Goal: Information Seeking & Learning: Learn about a topic

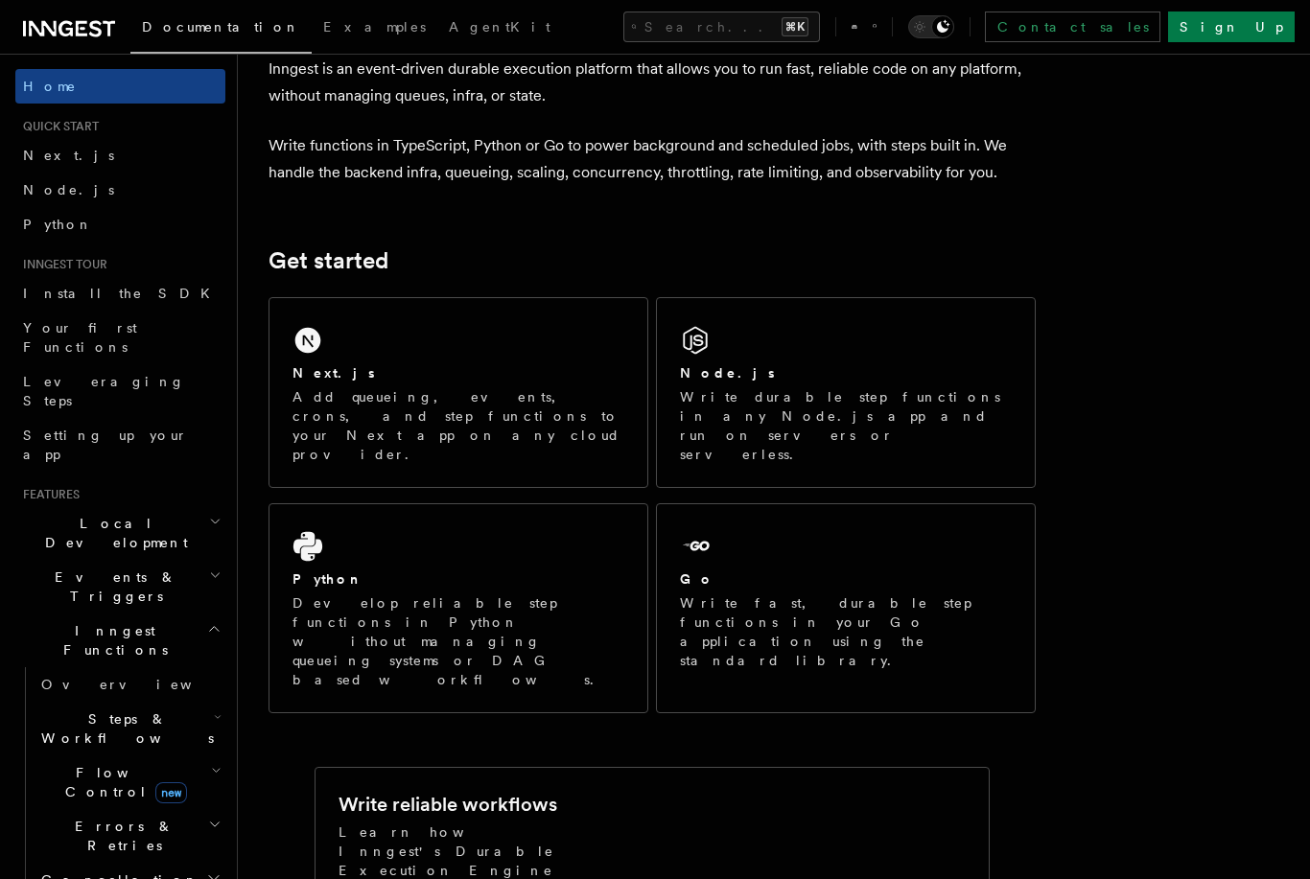
scroll to position [103, 0]
click at [303, 342] on icon at bounding box center [307, 339] width 31 height 31
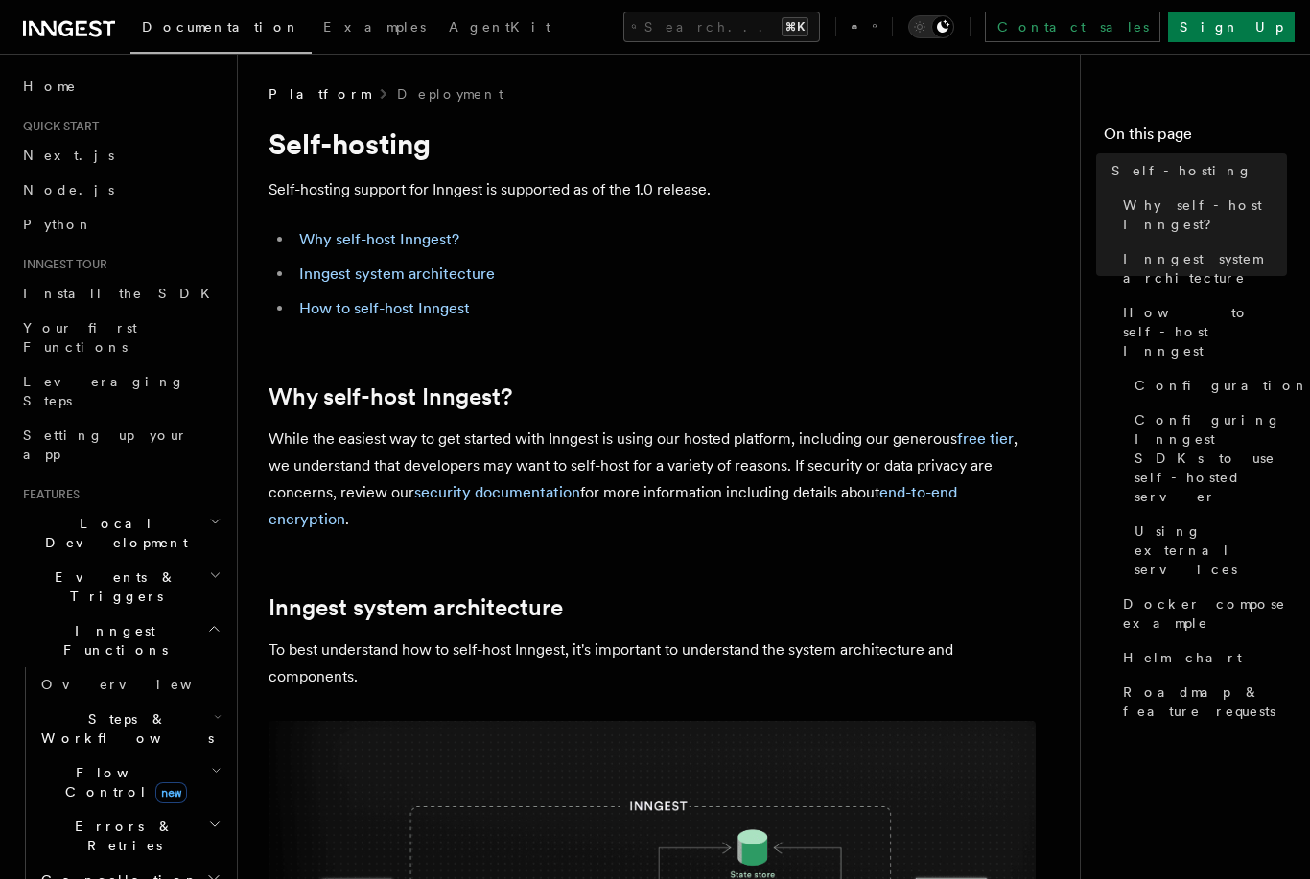
click at [336, 315] on link "How to self-host Inngest" at bounding box center [384, 308] width 171 height 18
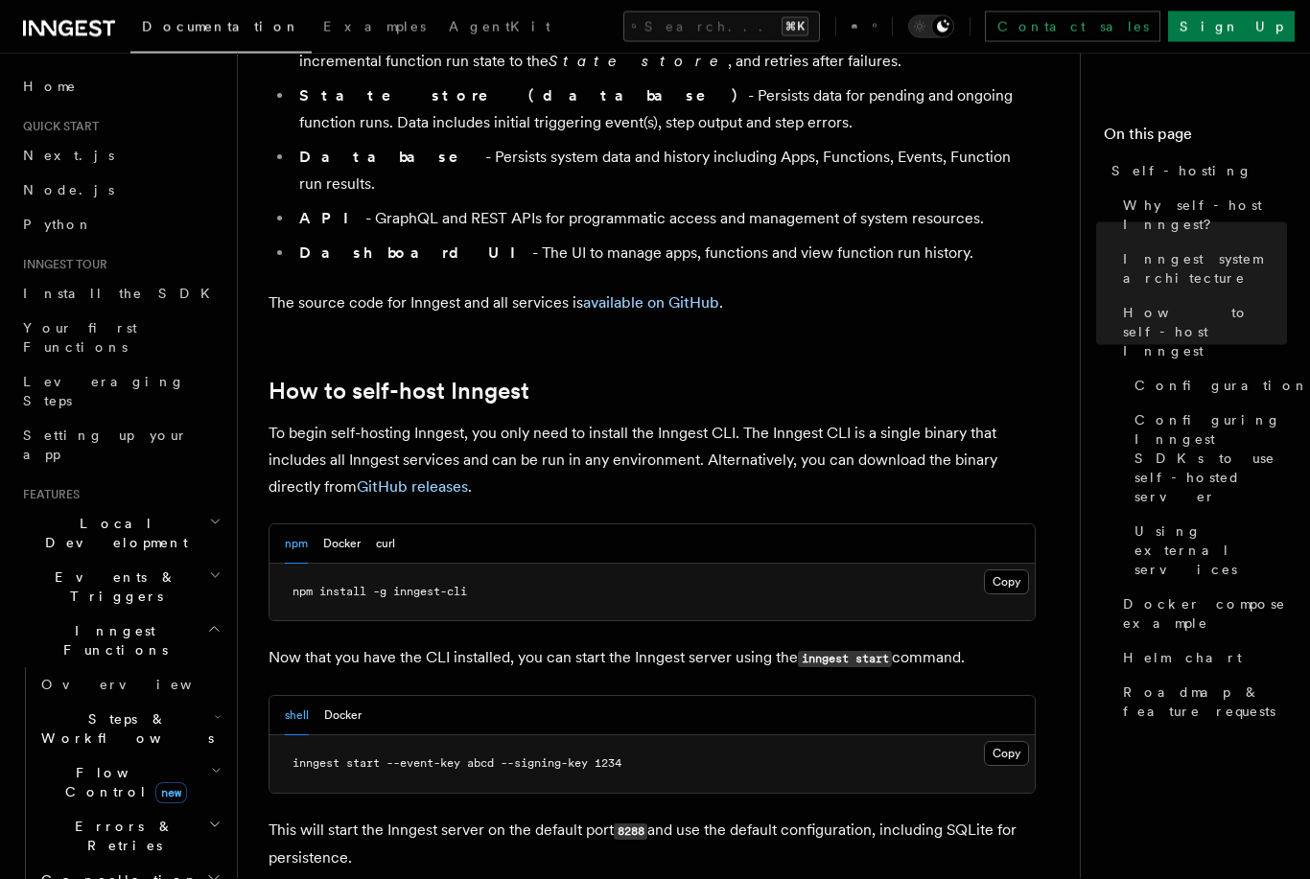
scroll to position [1633, 0]
click at [353, 525] on button "Docker" at bounding box center [341, 544] width 37 height 39
click at [299, 525] on button "npm" at bounding box center [296, 544] width 23 height 39
click at [350, 525] on button "Docker" at bounding box center [341, 544] width 37 height 39
click at [306, 525] on button "npm" at bounding box center [296, 544] width 23 height 39
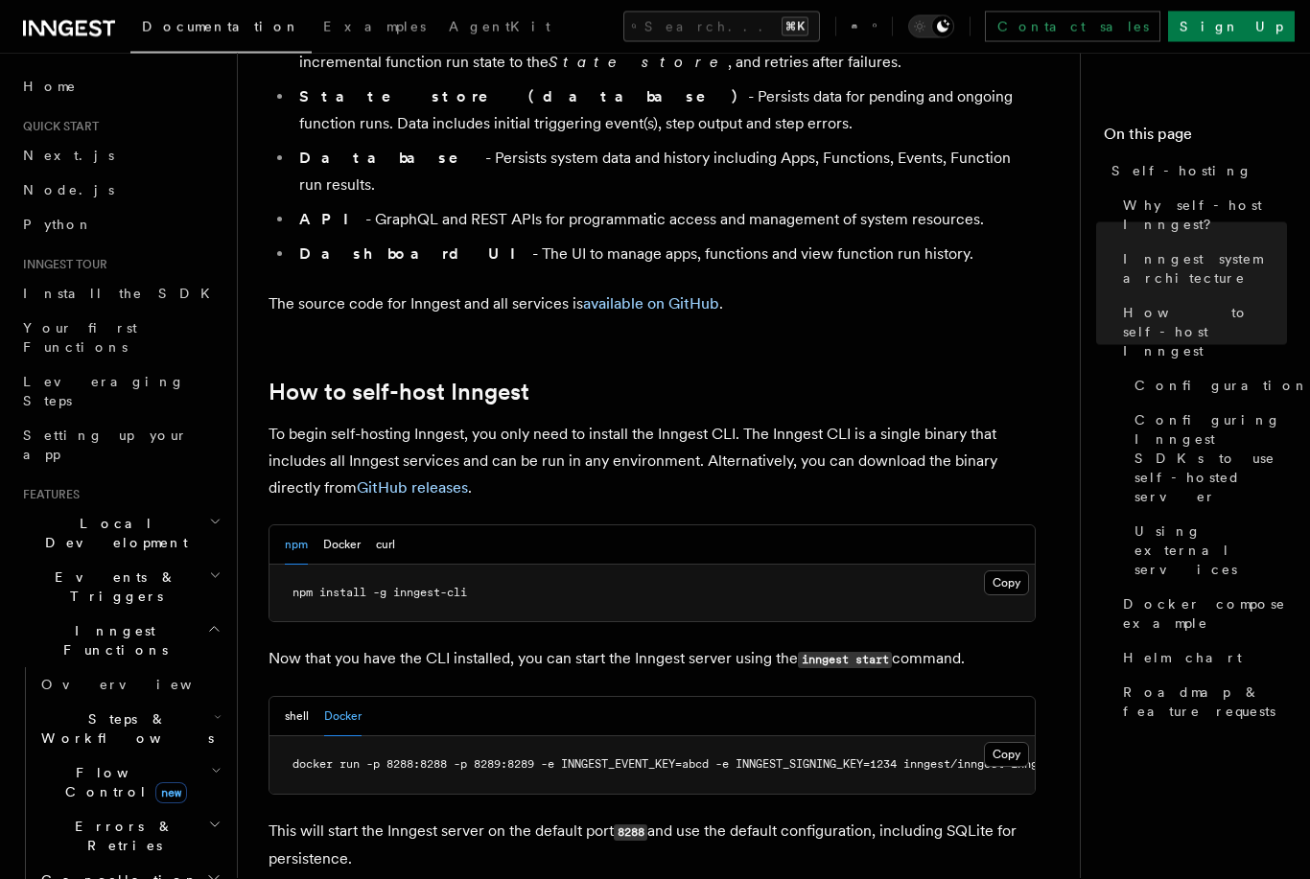
click at [295, 698] on button "shell" at bounding box center [297, 717] width 24 height 39
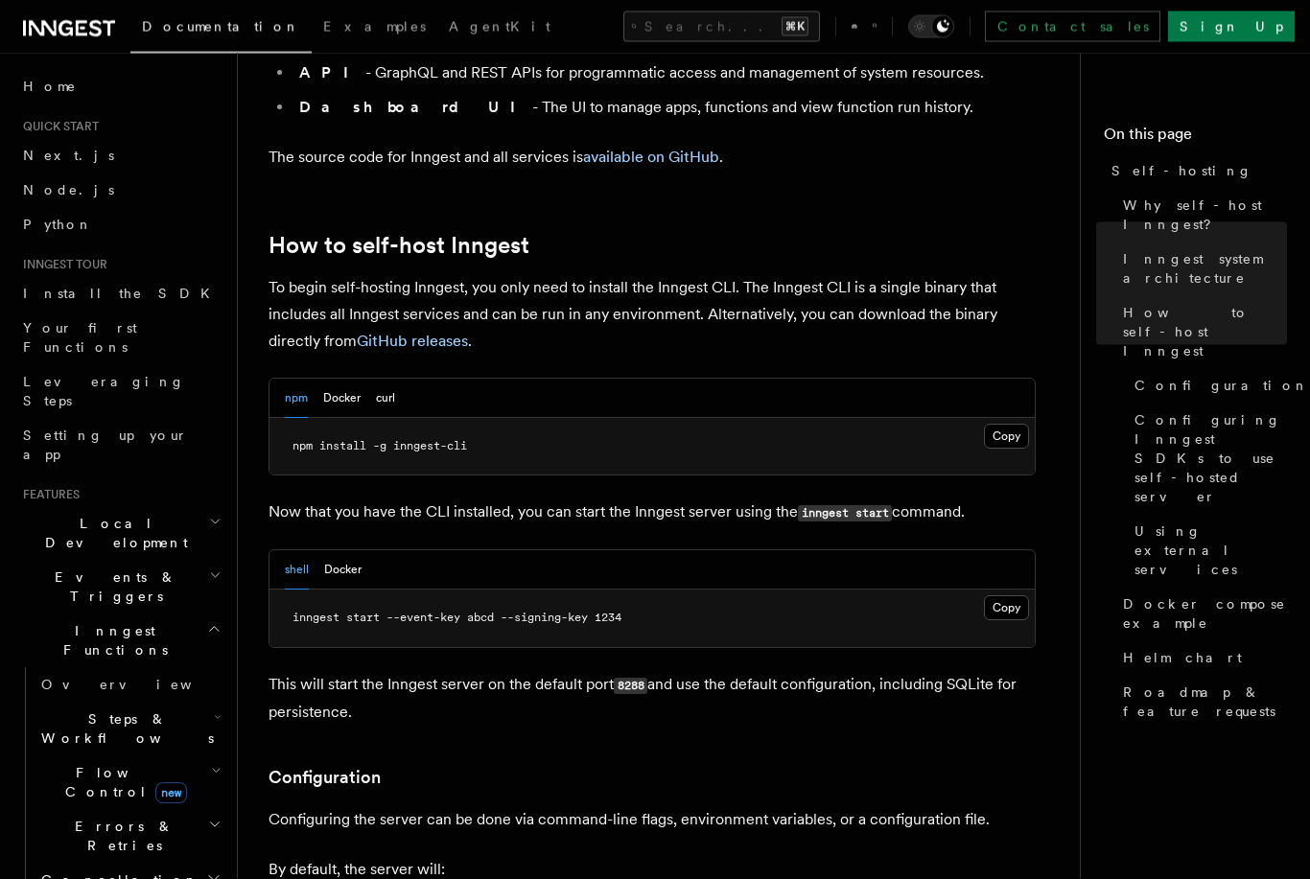
click at [347, 551] on button "Docker" at bounding box center [342, 570] width 37 height 39
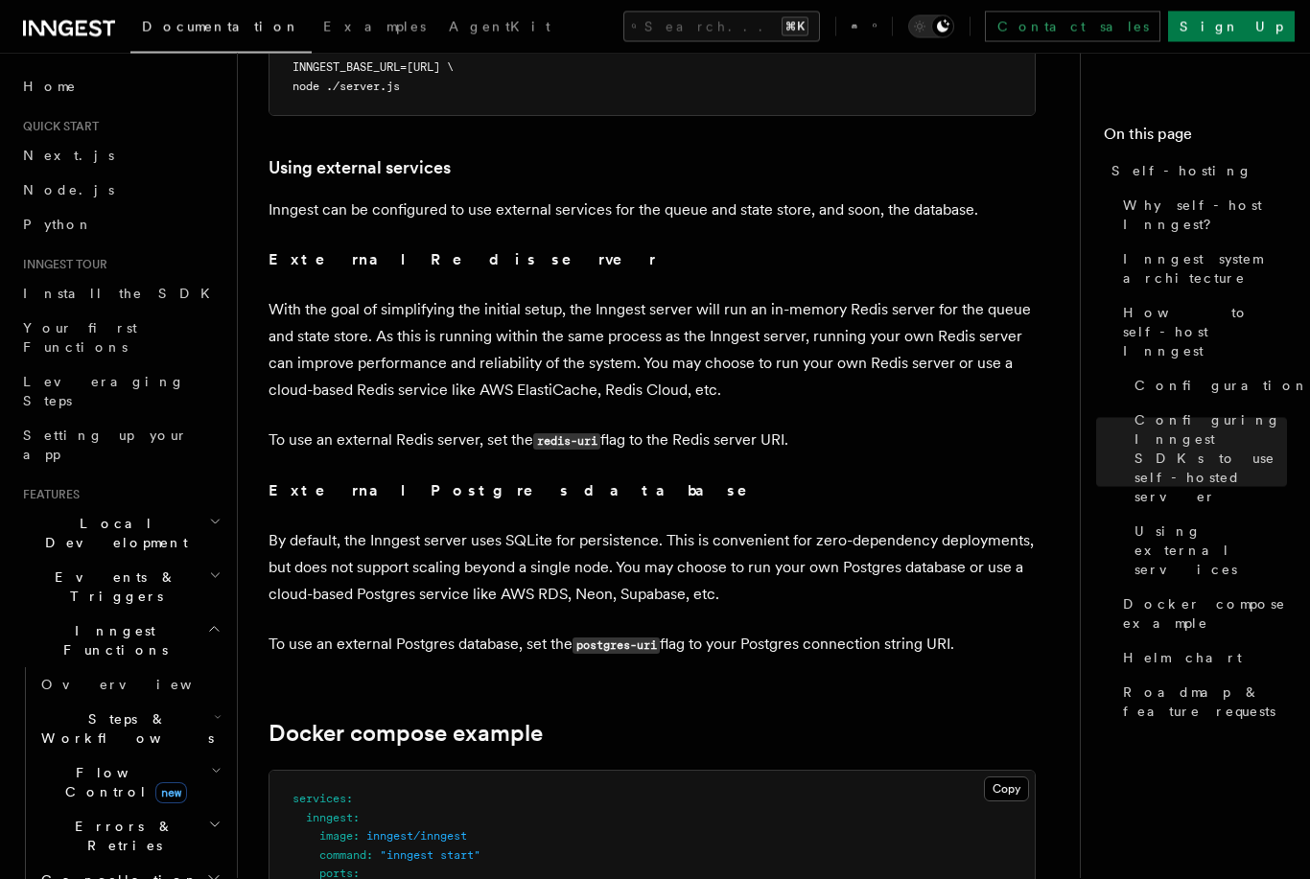
scroll to position [4403, 0]
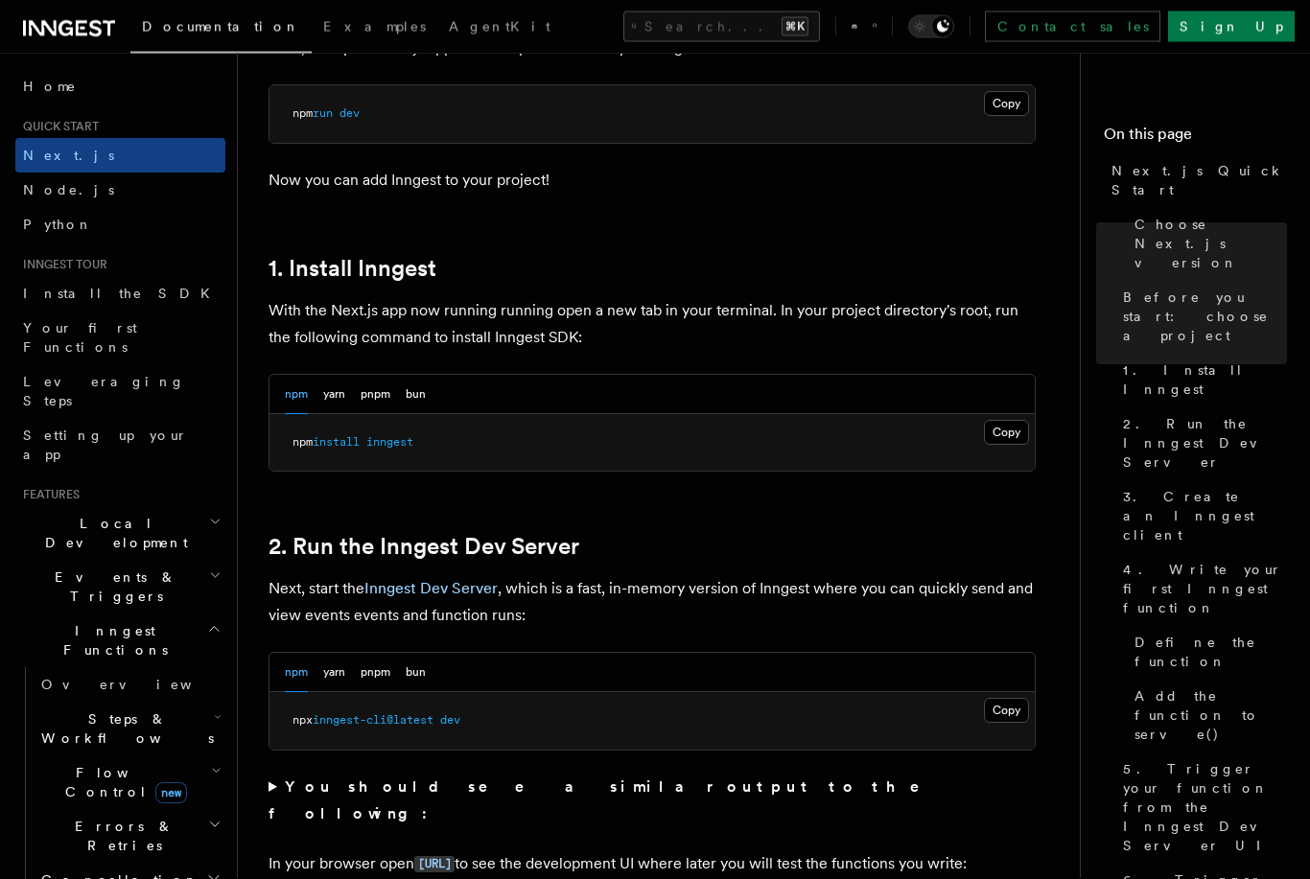
scroll to position [1199, 0]
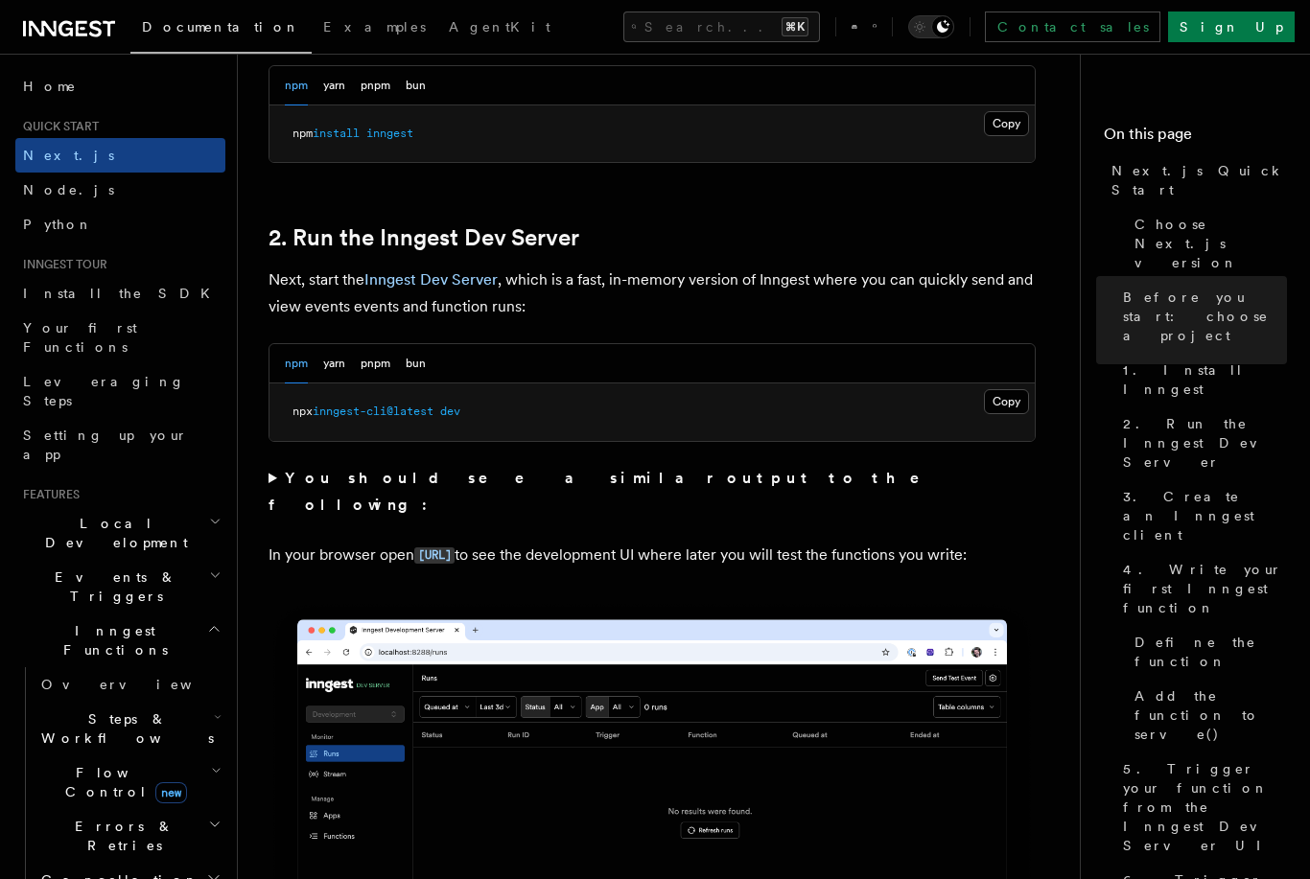
click at [377, 100] on button "pnpm" at bounding box center [376, 85] width 30 height 39
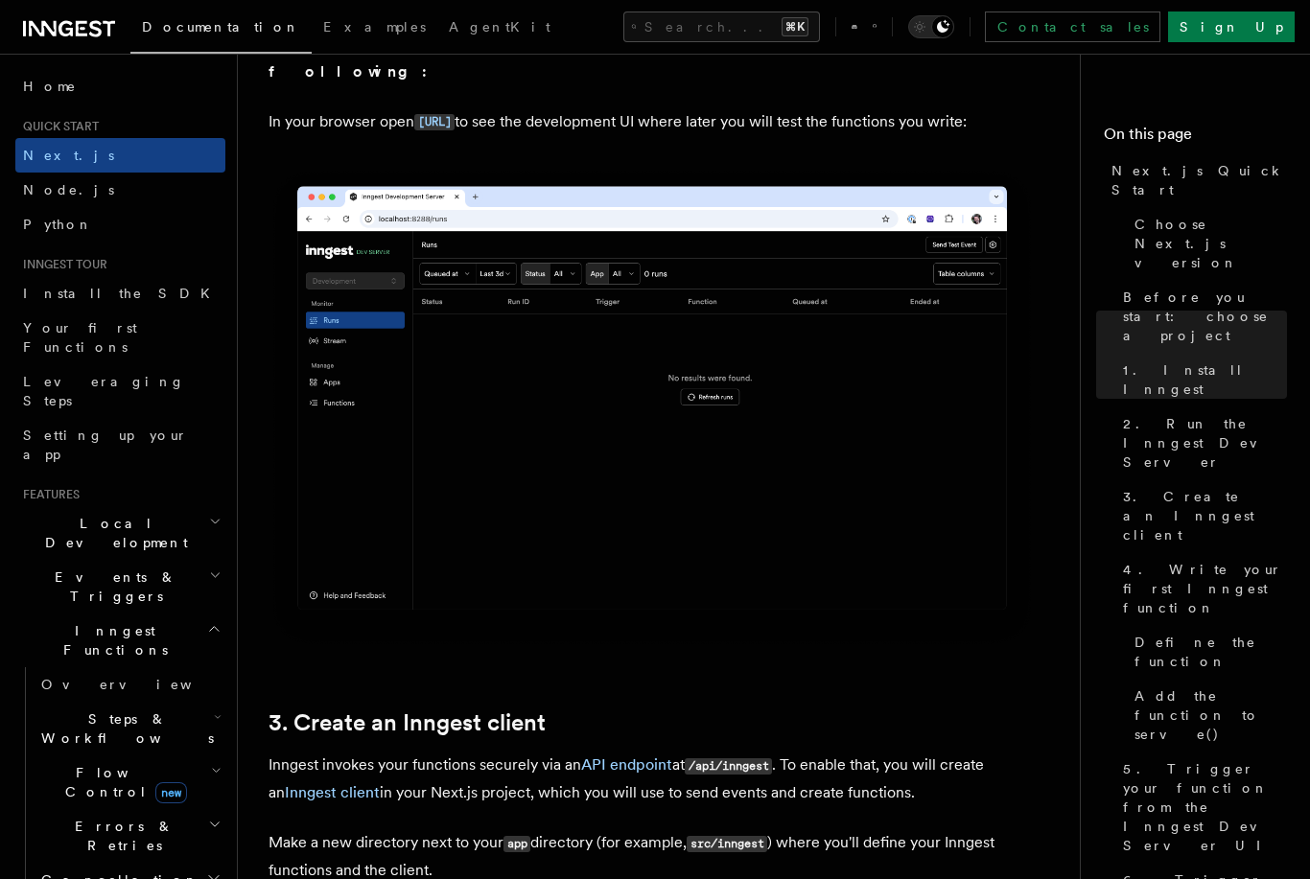
scroll to position [1649, 0]
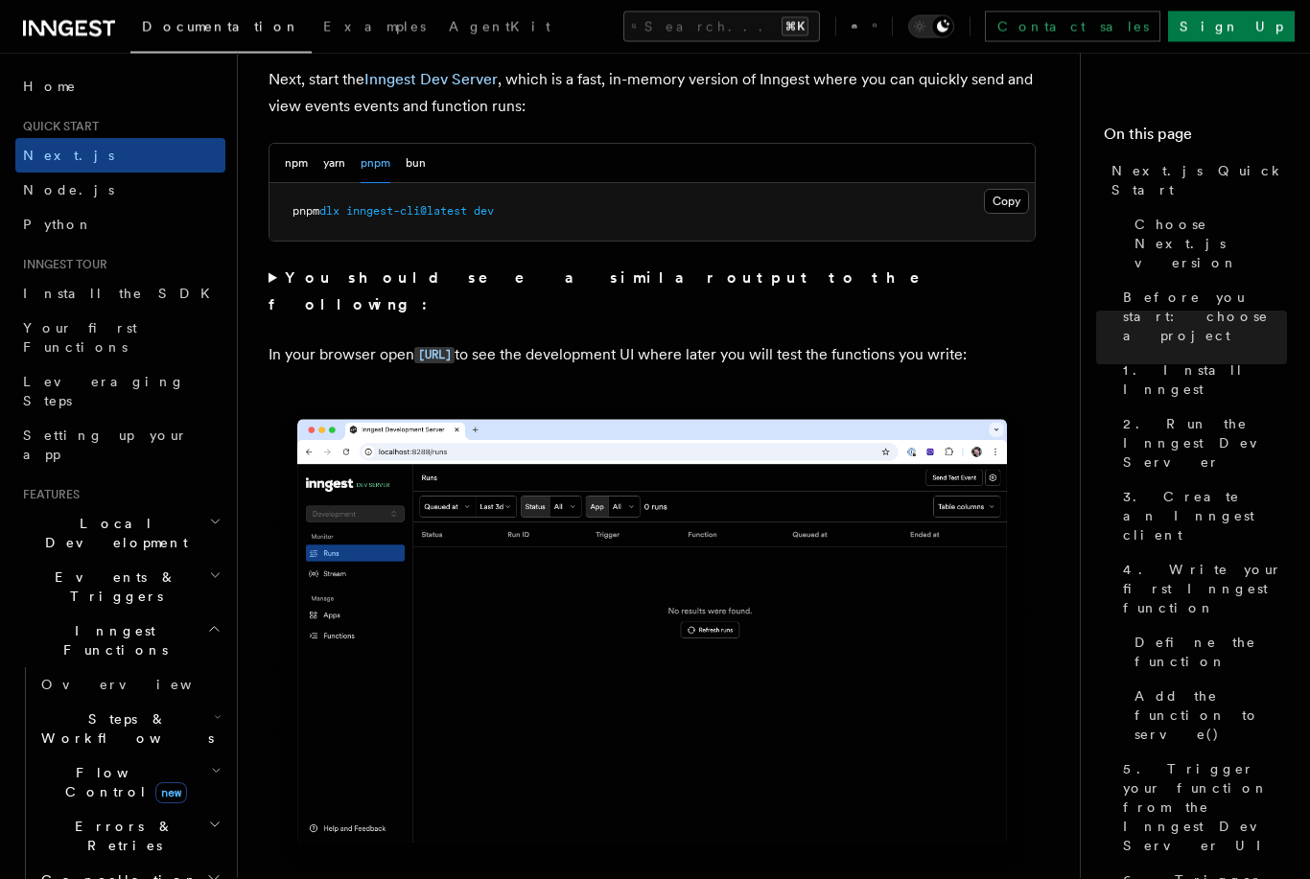
click at [300, 176] on button "npm" at bounding box center [296, 164] width 23 height 39
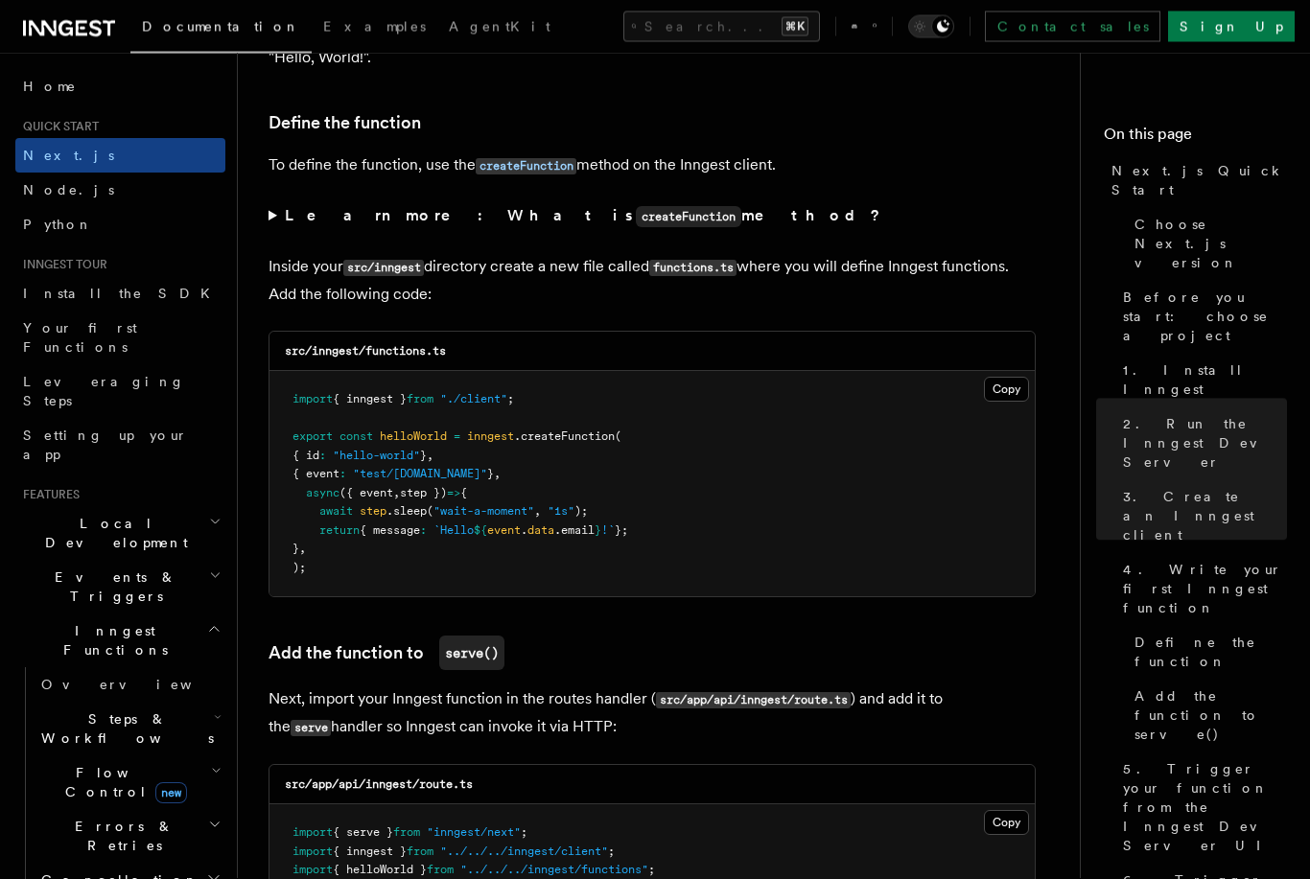
scroll to position [3227, 0]
click at [73, 763] on span "Flow Control new" at bounding box center [122, 782] width 177 height 38
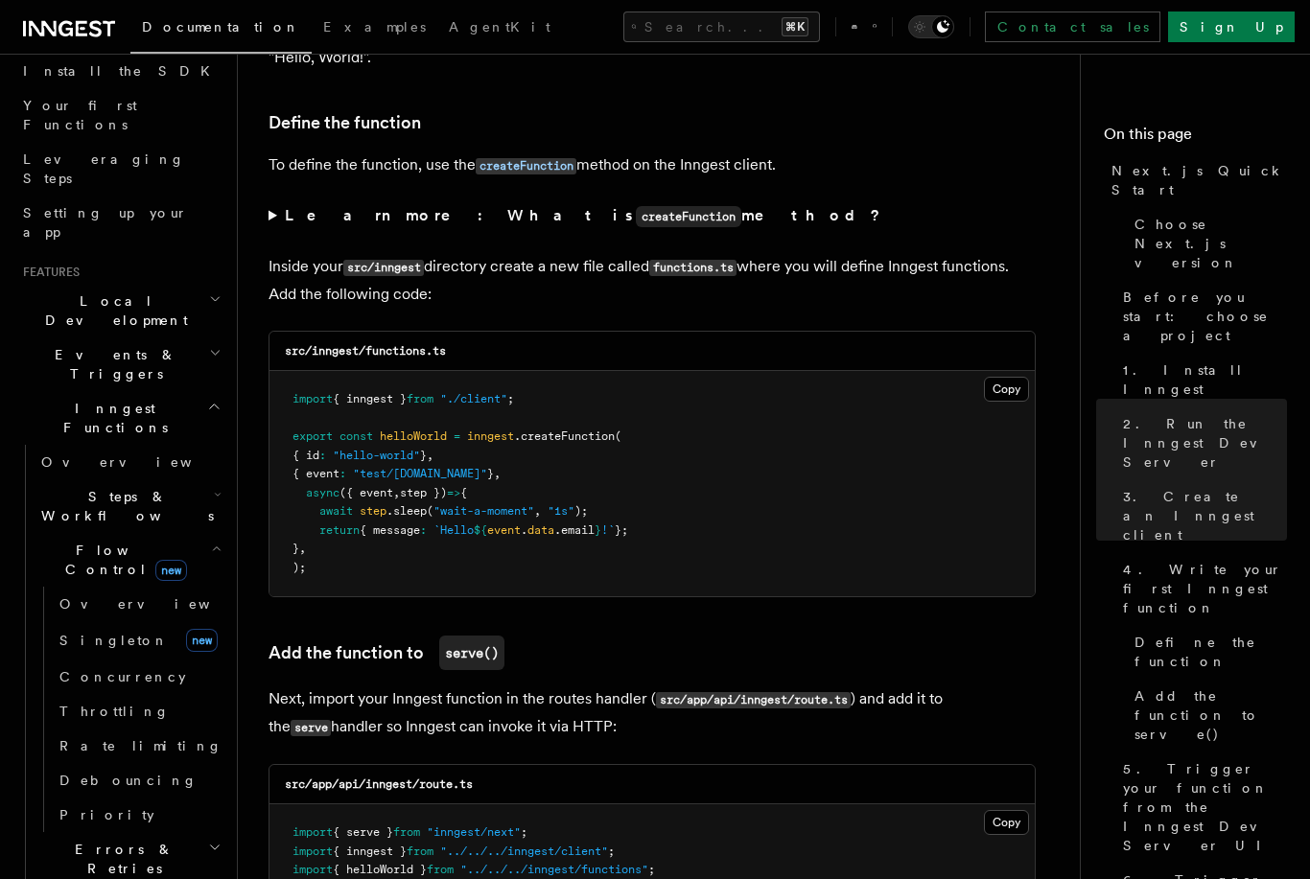
scroll to position [223, 0]
click at [73, 620] on link "[PERSON_NAME] new" at bounding box center [139, 639] width 174 height 38
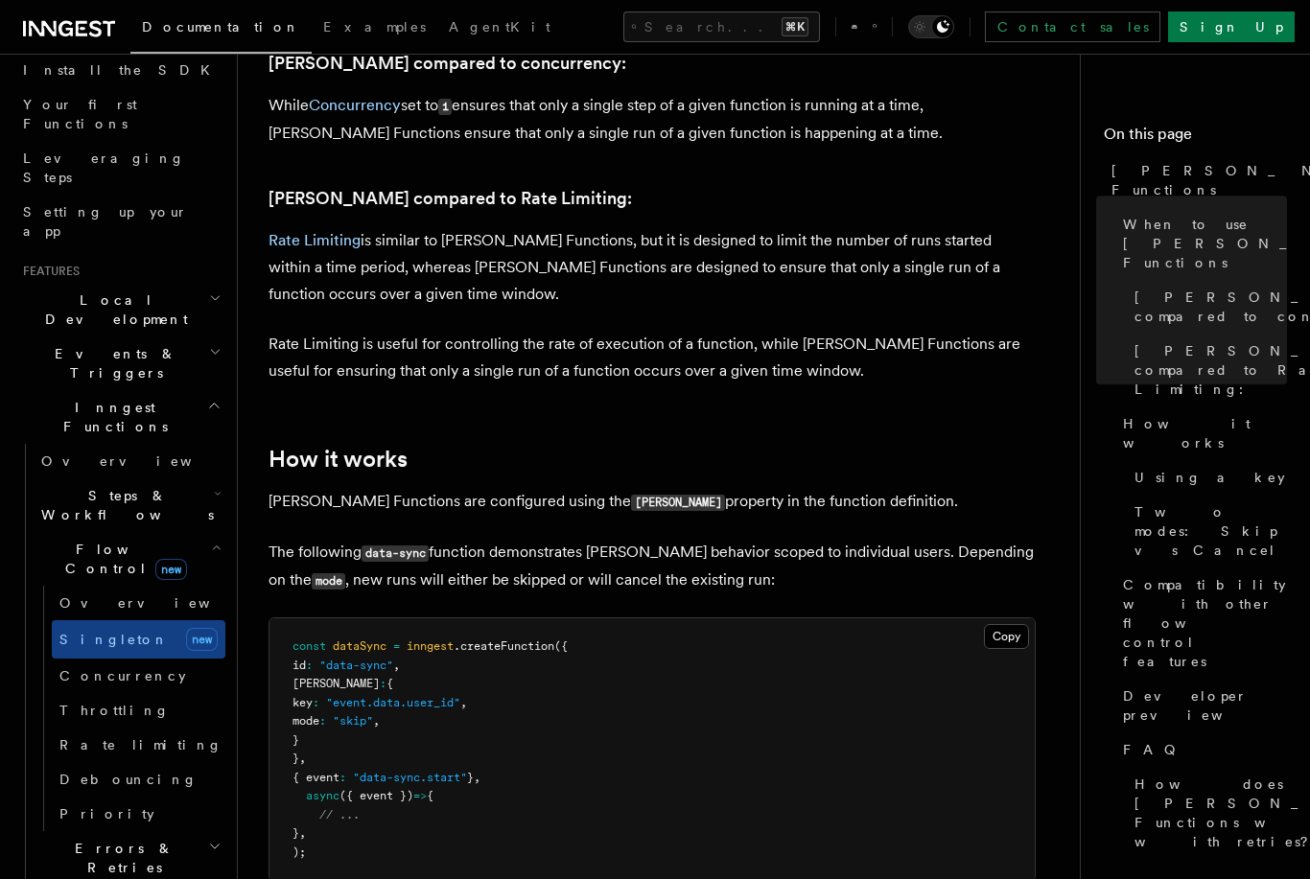
scroll to position [1333, 0]
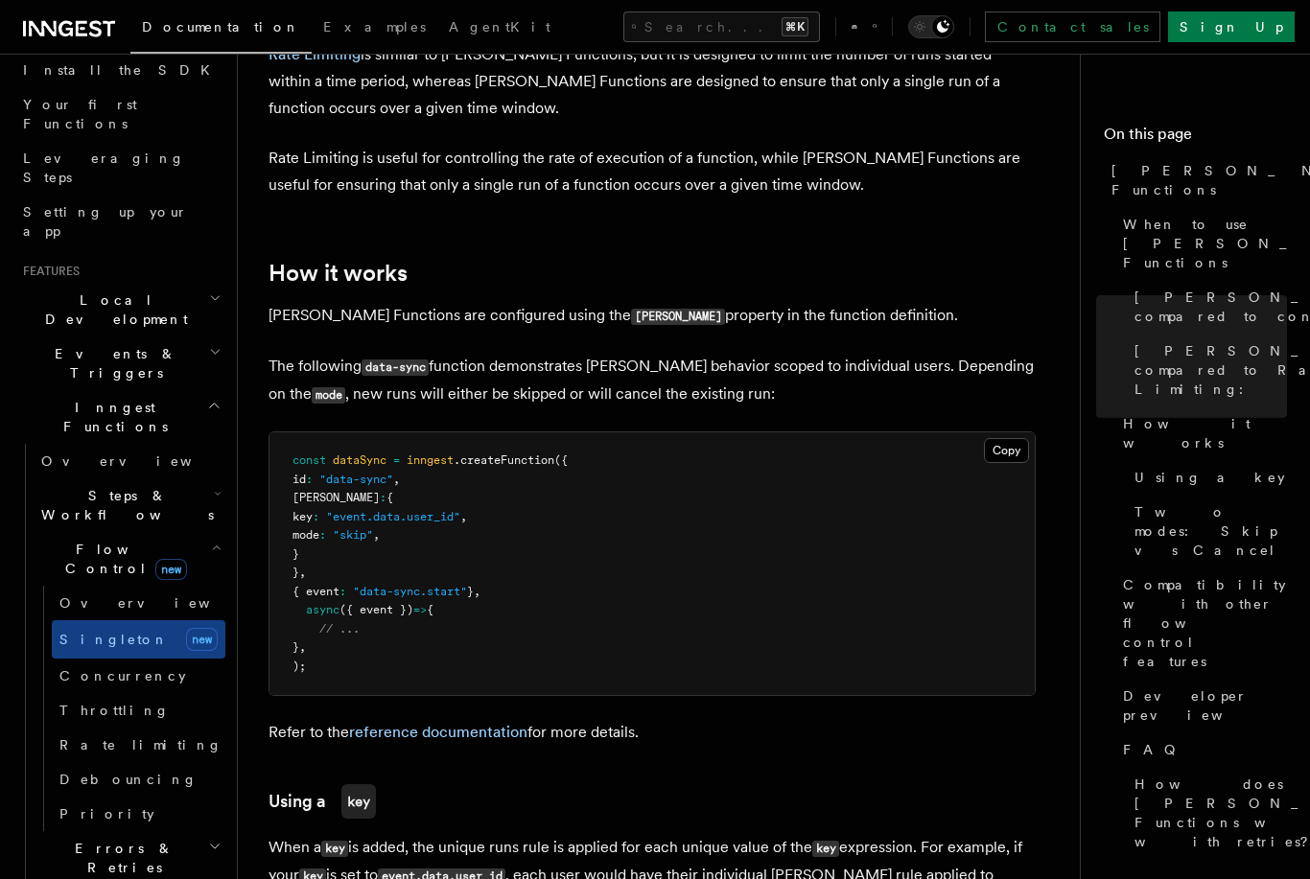
click at [77, 668] on span "Concurrency" at bounding box center [122, 675] width 127 height 15
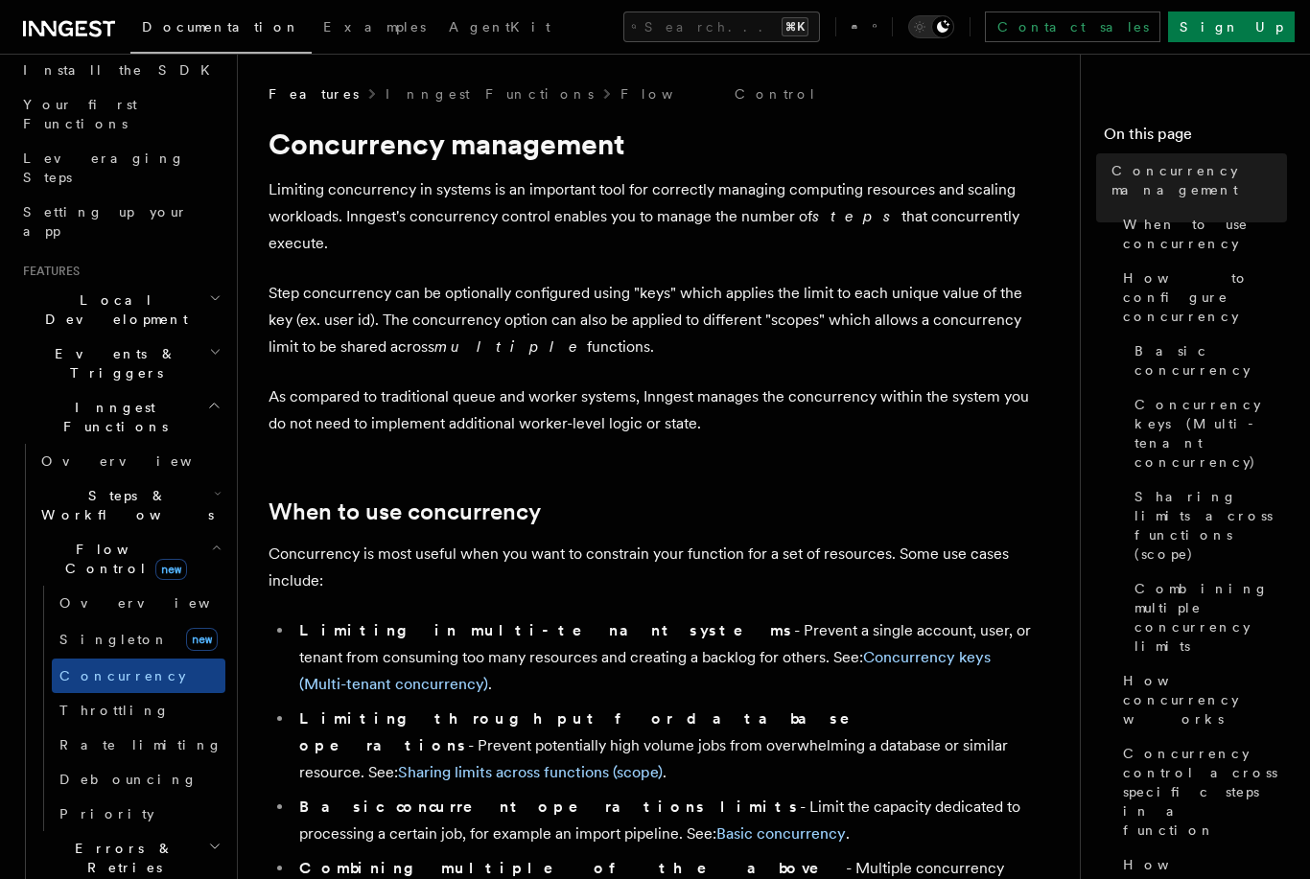
click at [50, 540] on span "Flow Control new" at bounding box center [122, 559] width 177 height 38
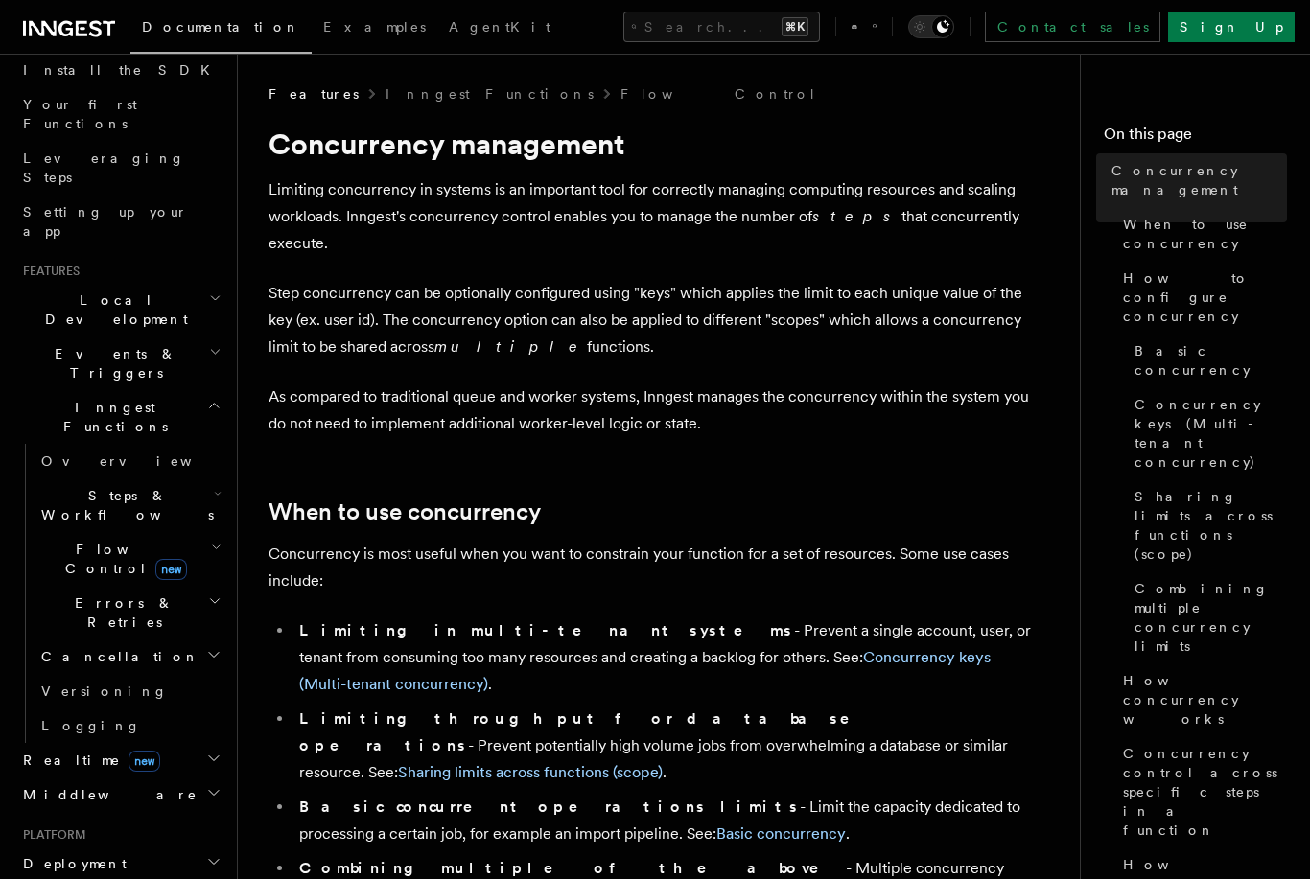
click at [50, 540] on span "Flow Control new" at bounding box center [122, 559] width 177 height 38
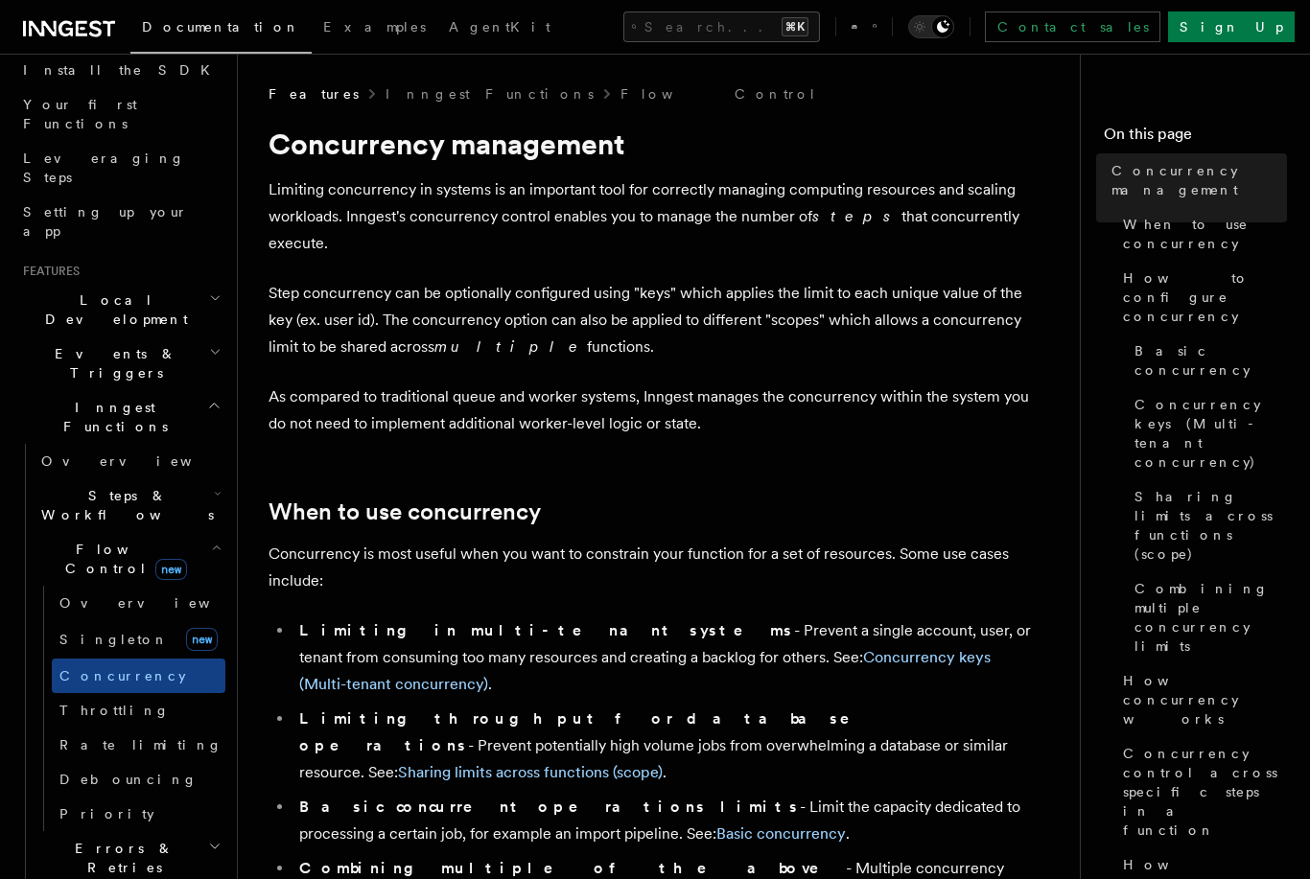
click at [68, 737] on span "Rate limiting" at bounding box center [140, 744] width 163 height 15
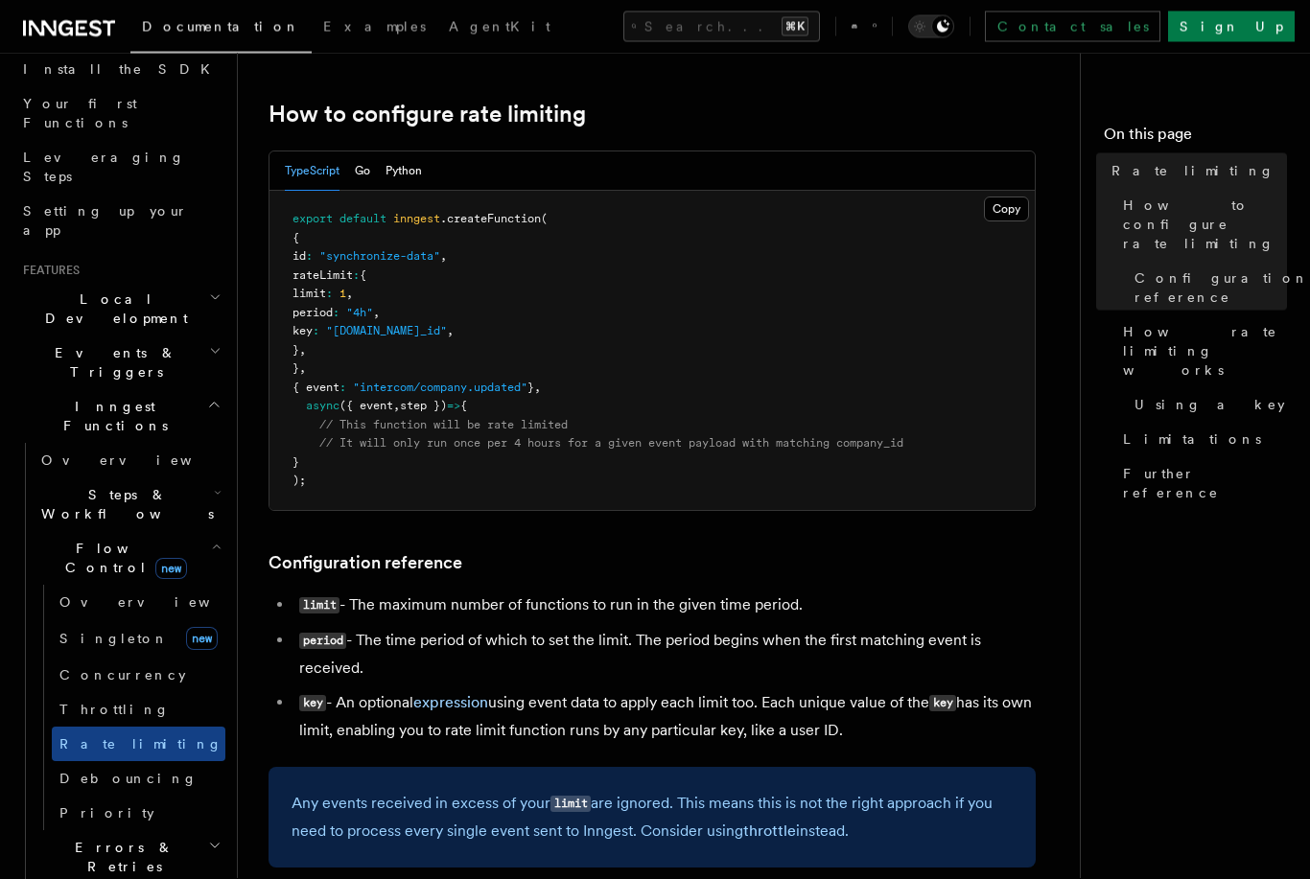
scroll to position [338, 0]
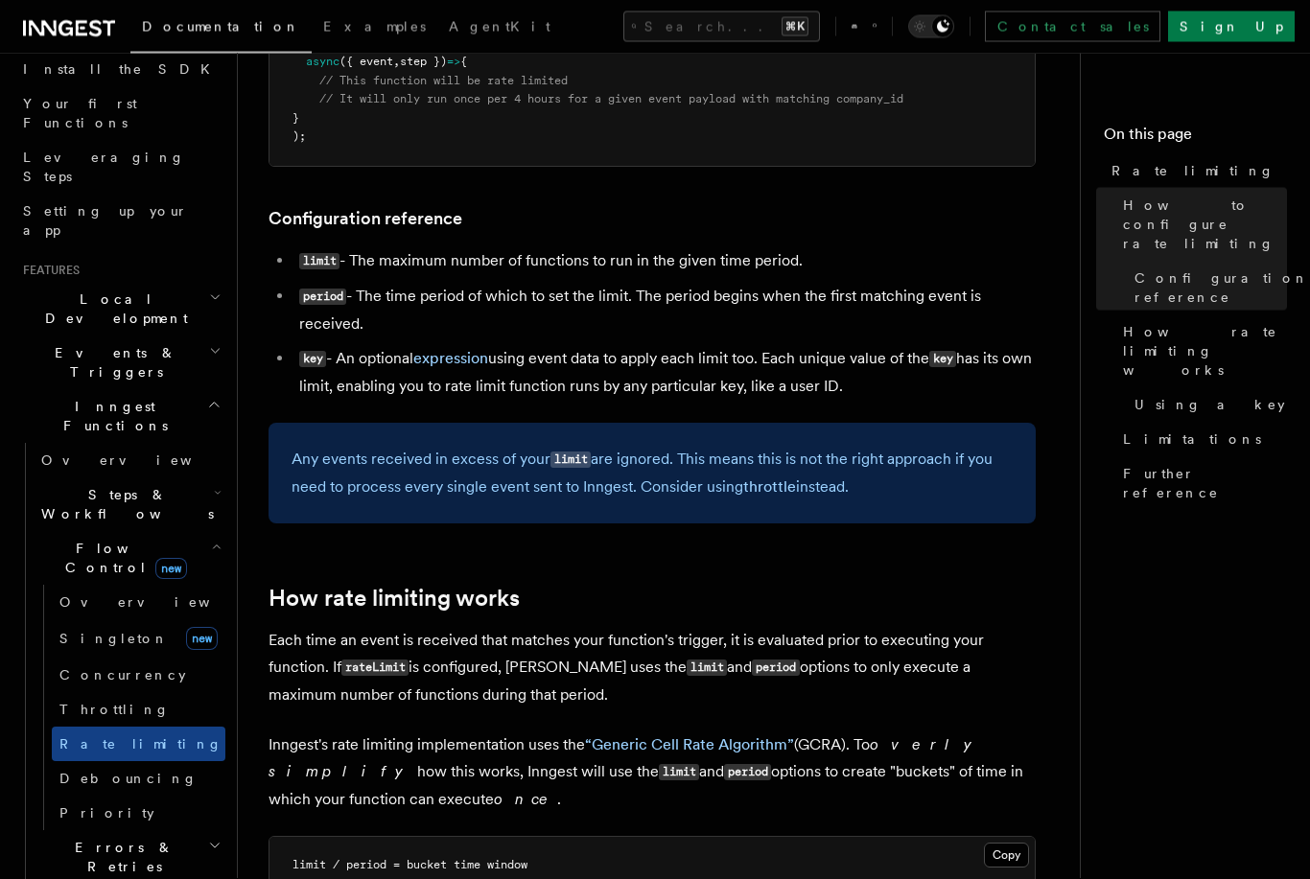
click at [59, 540] on span "Flow Control new" at bounding box center [122, 559] width 177 height 38
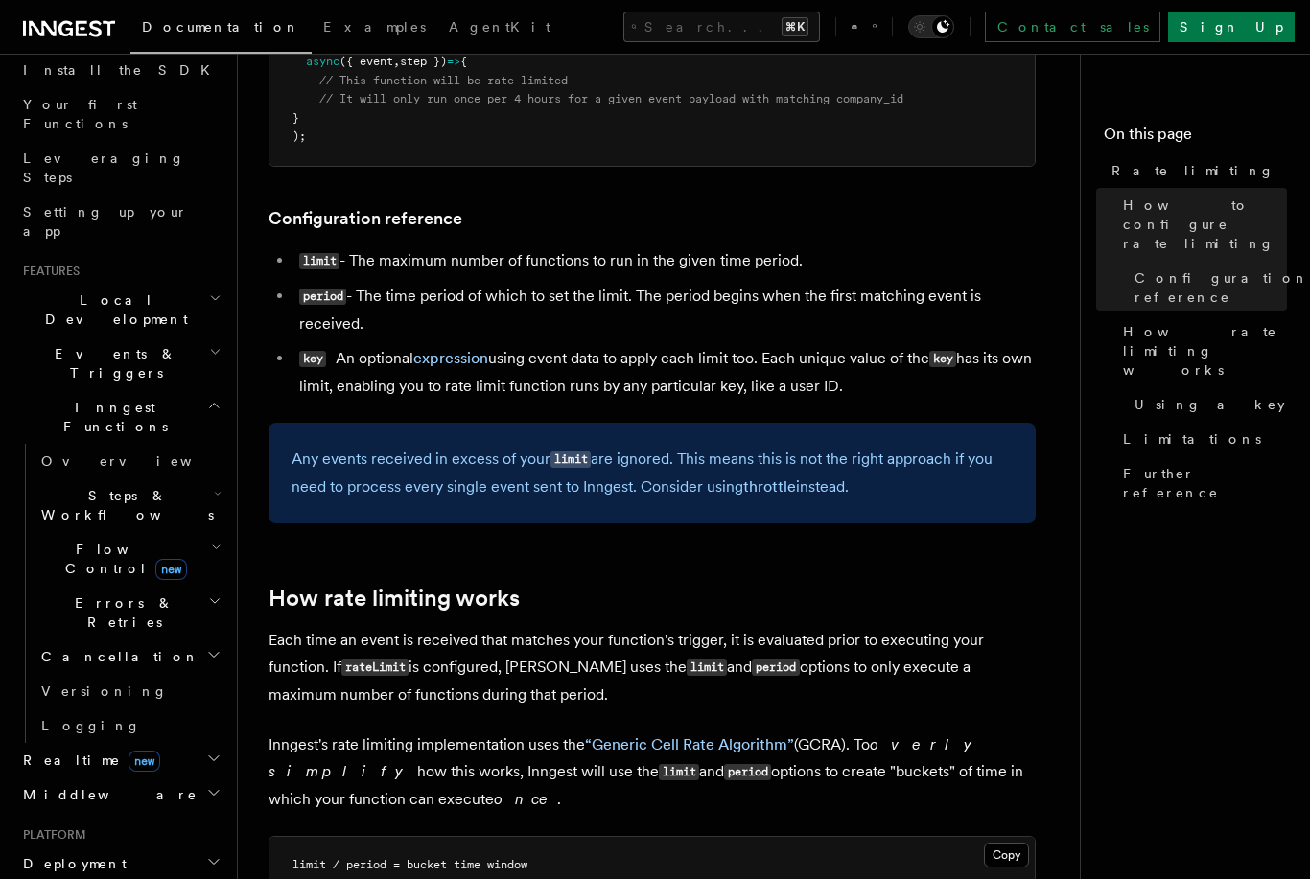
click at [50, 594] on span "Errors & Retries" at bounding box center [121, 613] width 175 height 38
click at [61, 594] on span "Errors & Retries" at bounding box center [121, 613] width 175 height 38
click at [56, 647] on span "Cancellation" at bounding box center [117, 656] width 166 height 19
click at [60, 647] on span "Cancellation" at bounding box center [117, 656] width 166 height 19
click at [32, 751] on span "Realtime new" at bounding box center [87, 760] width 145 height 19
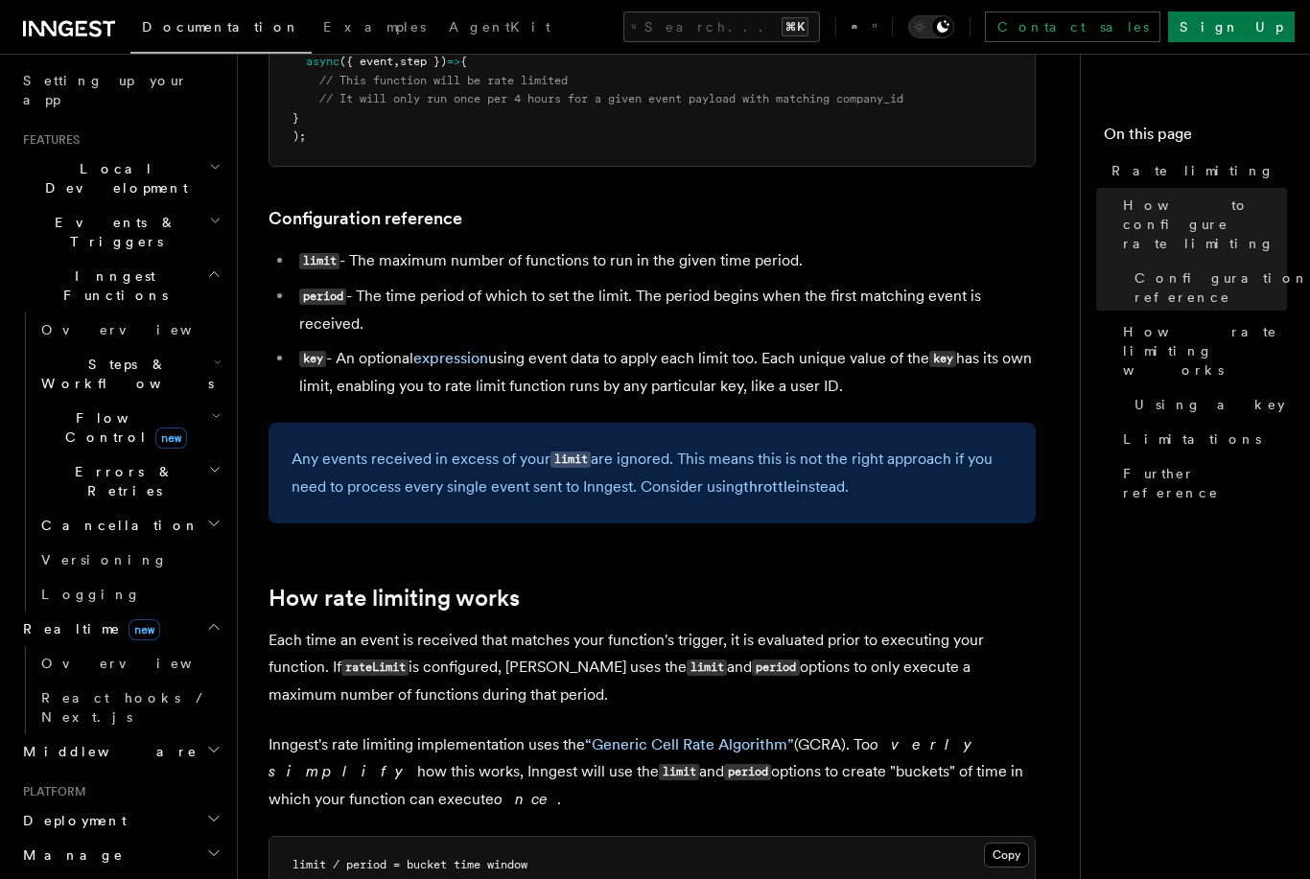
scroll to position [357, 0]
click at [57, 688] on span "React hooks / Next.js" at bounding box center [126, 705] width 170 height 35
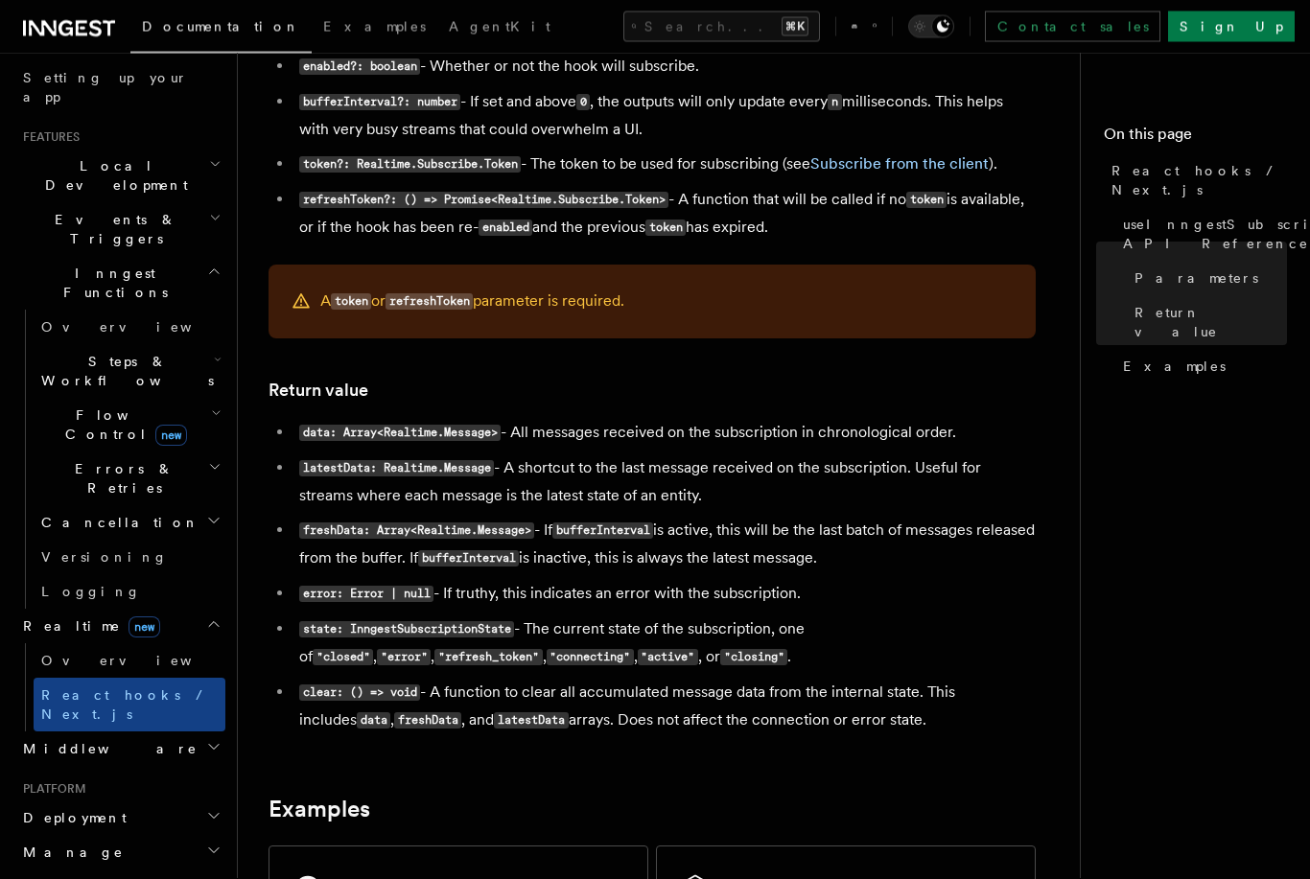
click at [45, 618] on span "Realtime new" at bounding box center [87, 627] width 145 height 19
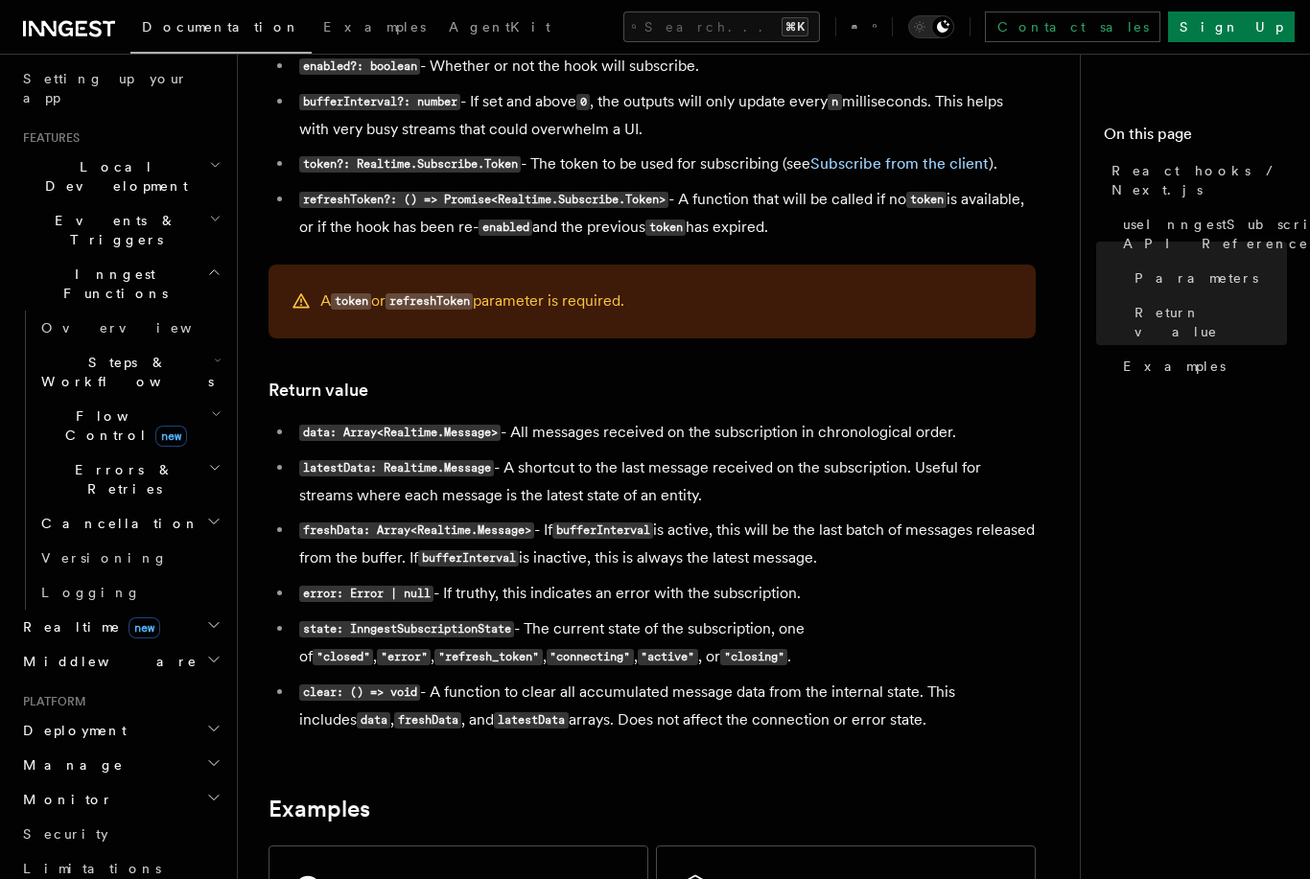
click at [64, 514] on span "Cancellation" at bounding box center [117, 523] width 166 height 19
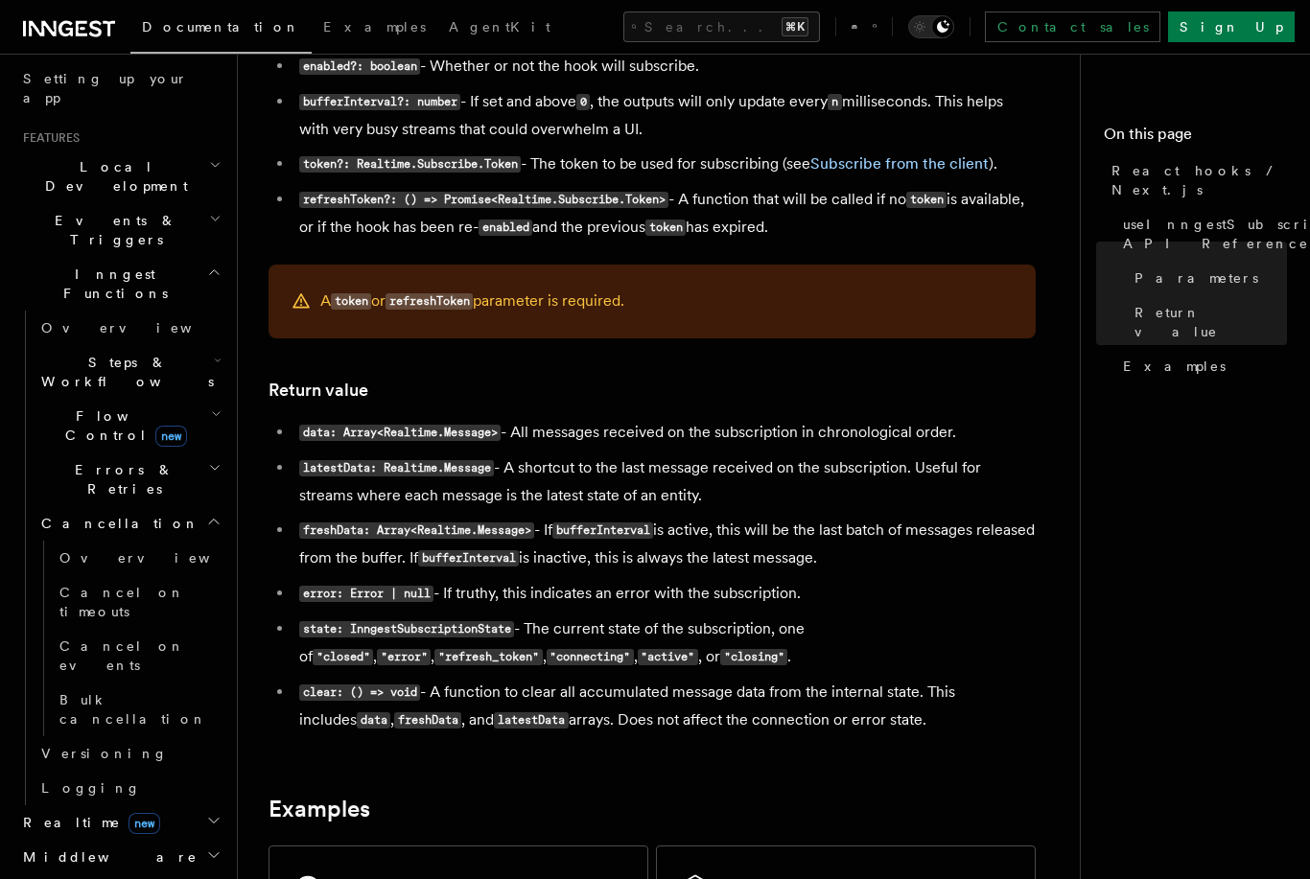
click at [62, 514] on span "Cancellation" at bounding box center [117, 523] width 166 height 19
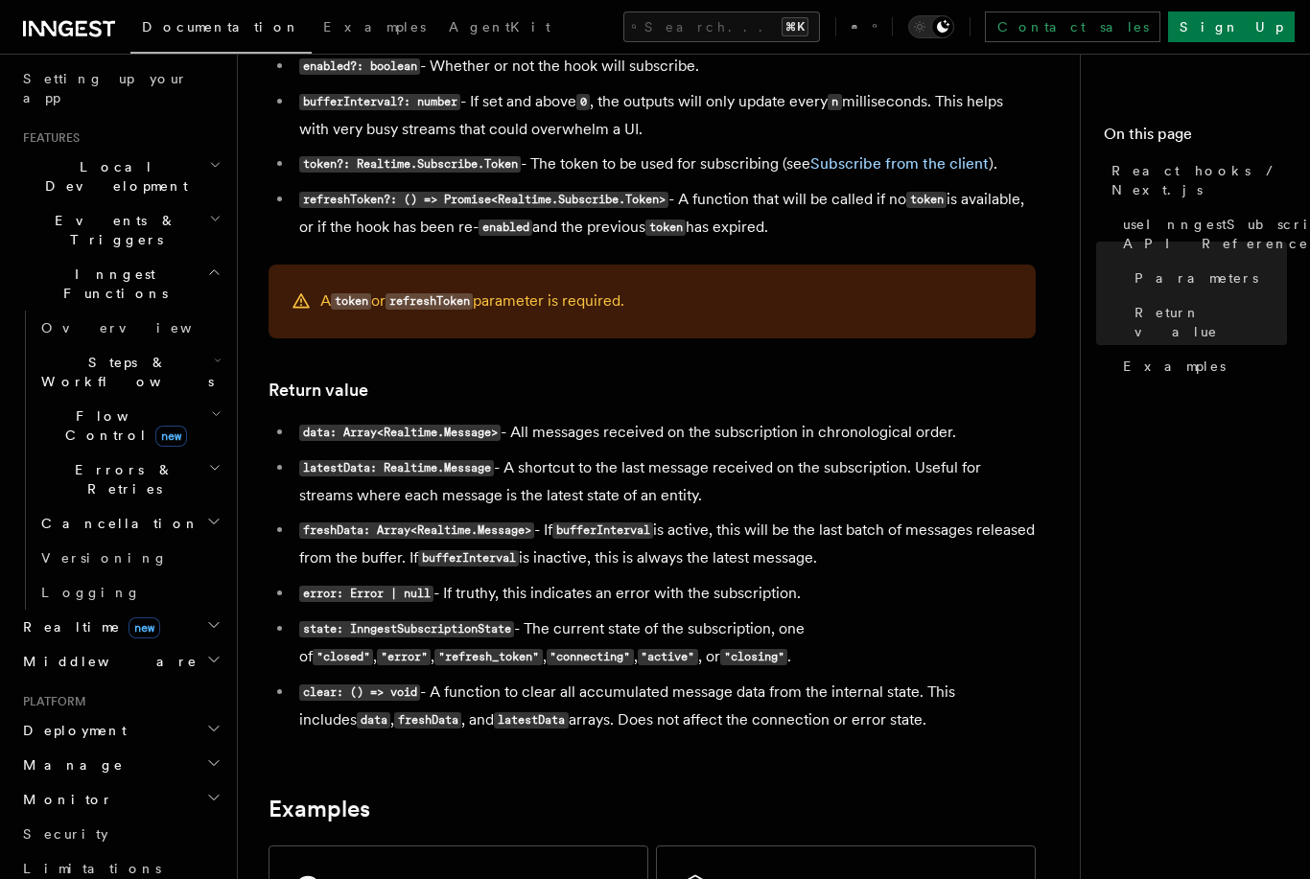
click at [50, 265] on span "Inngest Functions" at bounding box center [111, 284] width 192 height 38
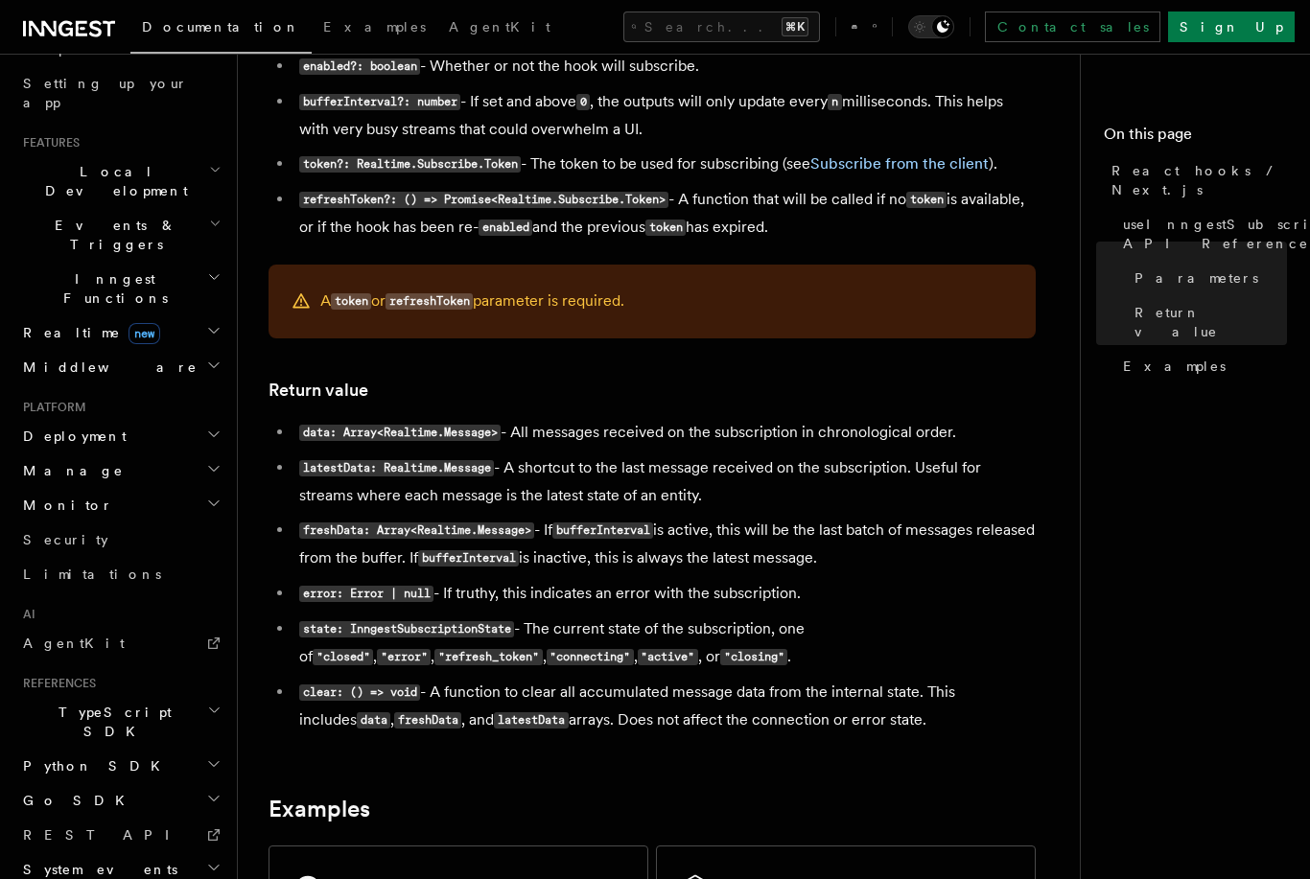
click at [35, 216] on span "Events & Triggers" at bounding box center [112, 235] width 194 height 38
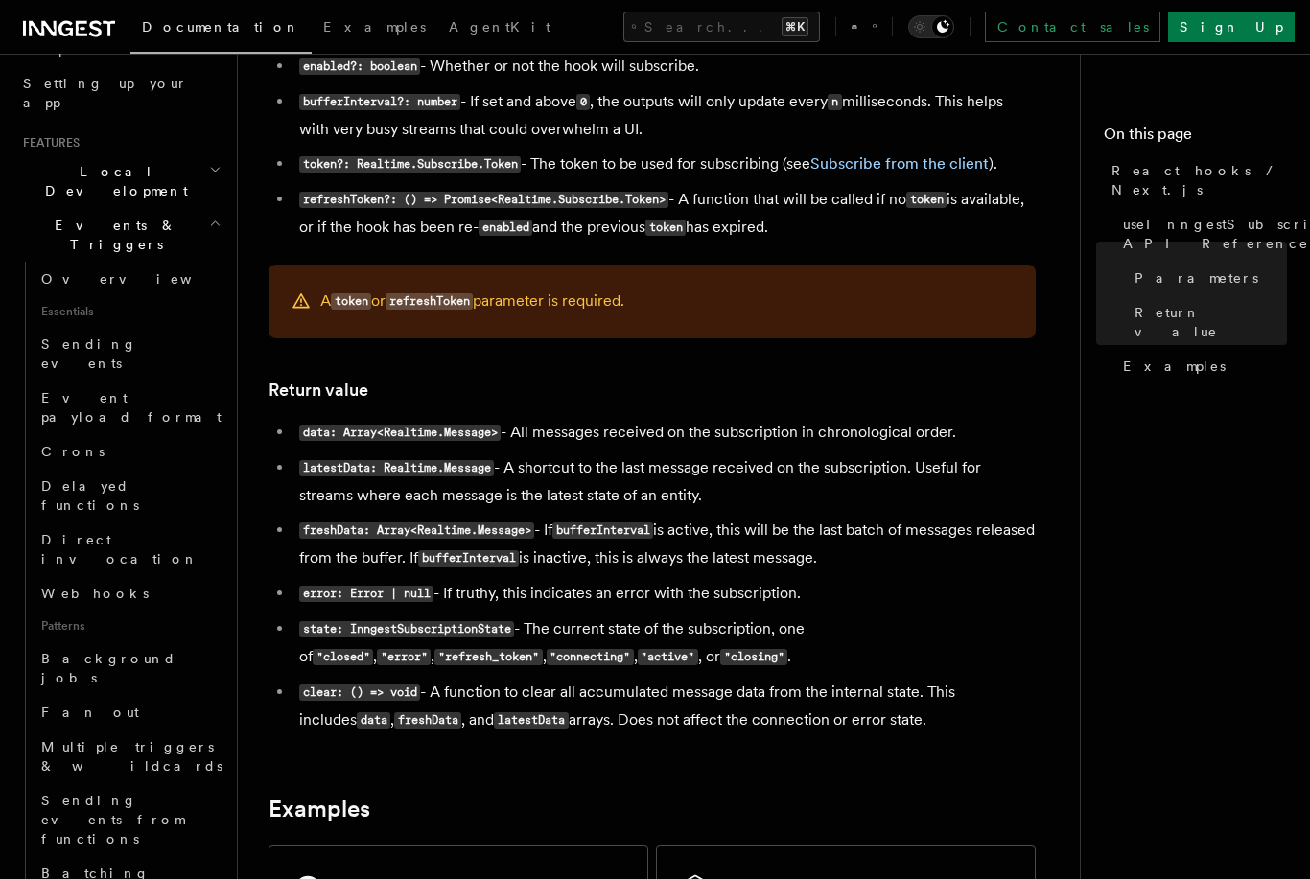
click at [58, 337] on span "Sending events" at bounding box center [89, 354] width 96 height 35
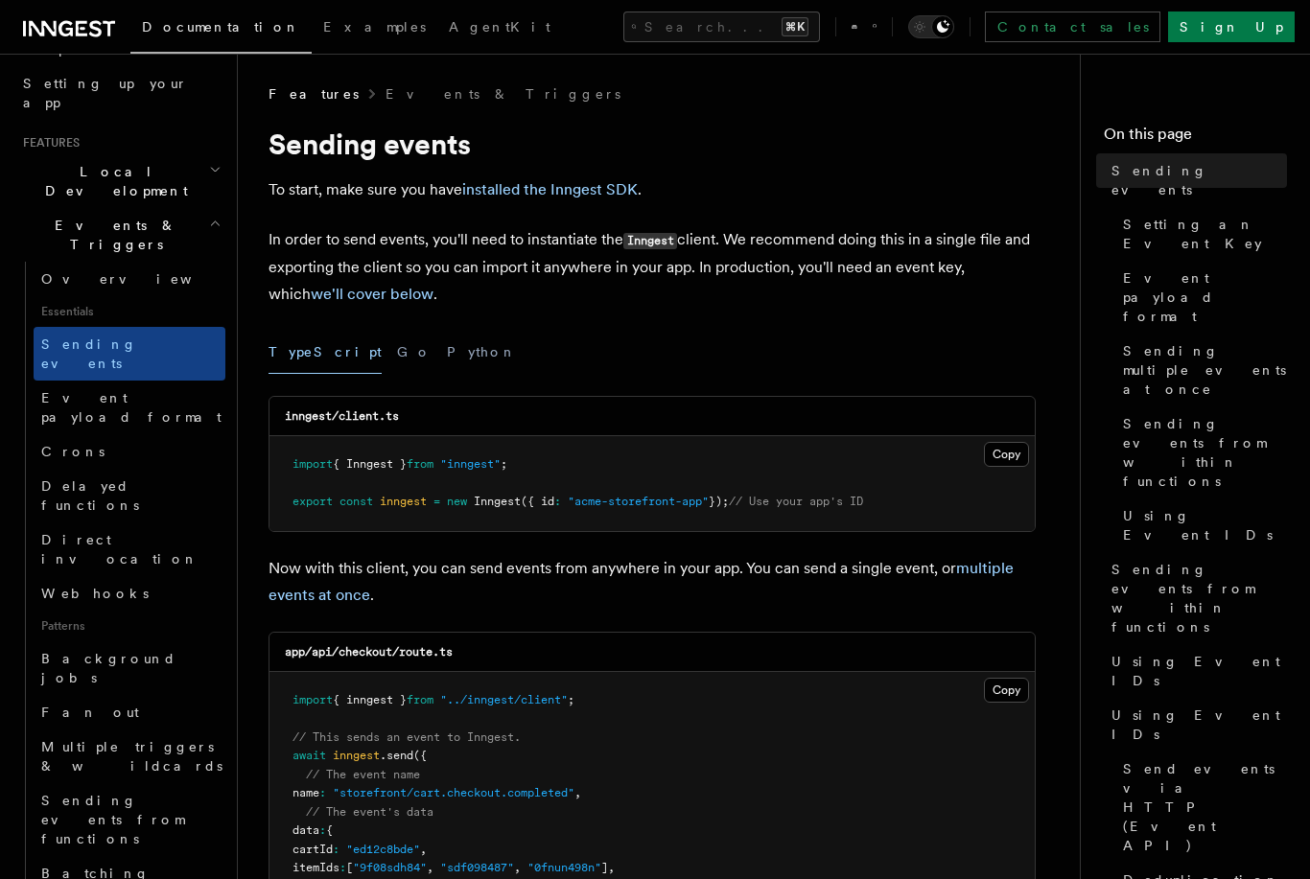
click at [70, 296] on span "Essentials" at bounding box center [130, 311] width 192 height 31
click at [54, 271] on span "Overview" at bounding box center [140, 278] width 198 height 15
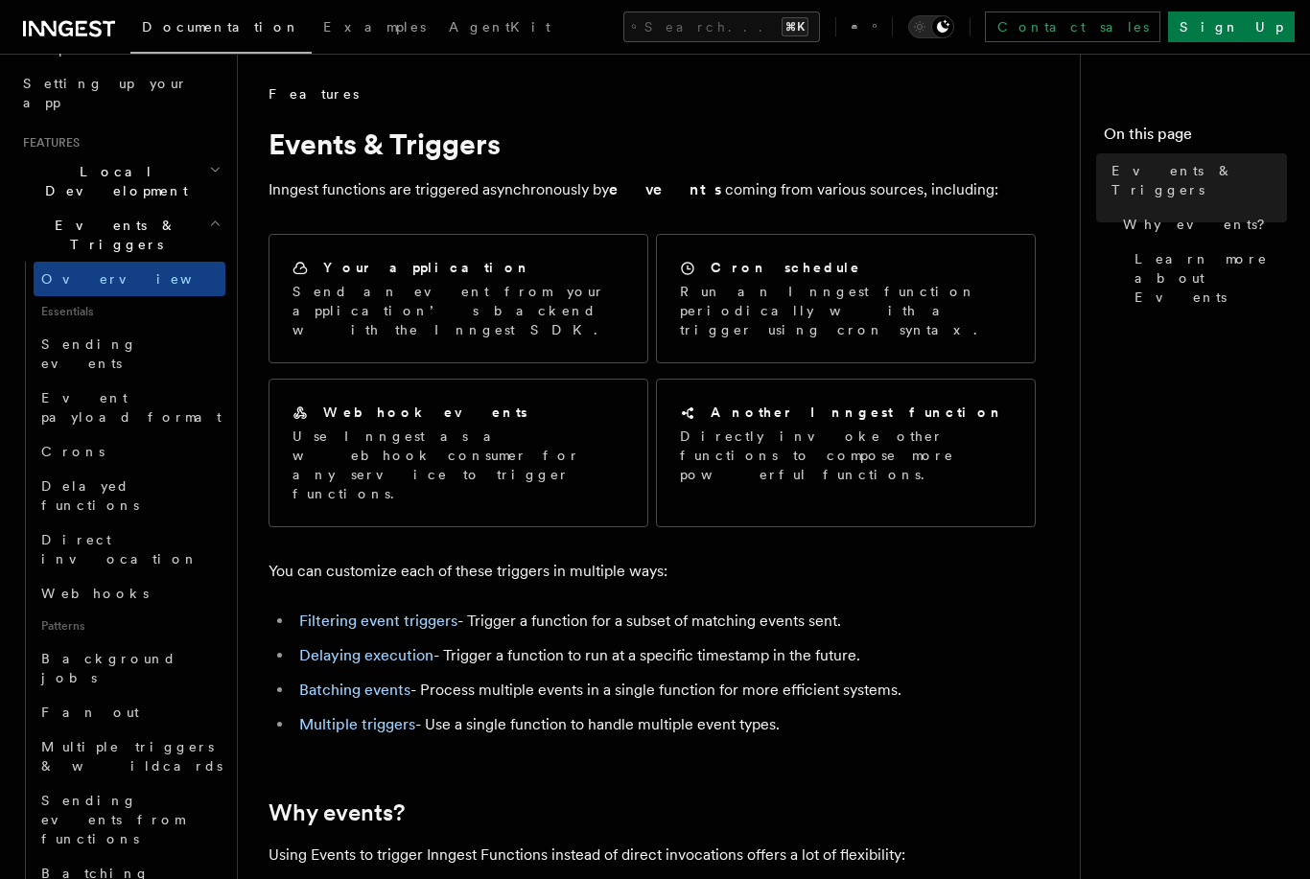
click at [77, 327] on link "Sending events" at bounding box center [130, 354] width 192 height 54
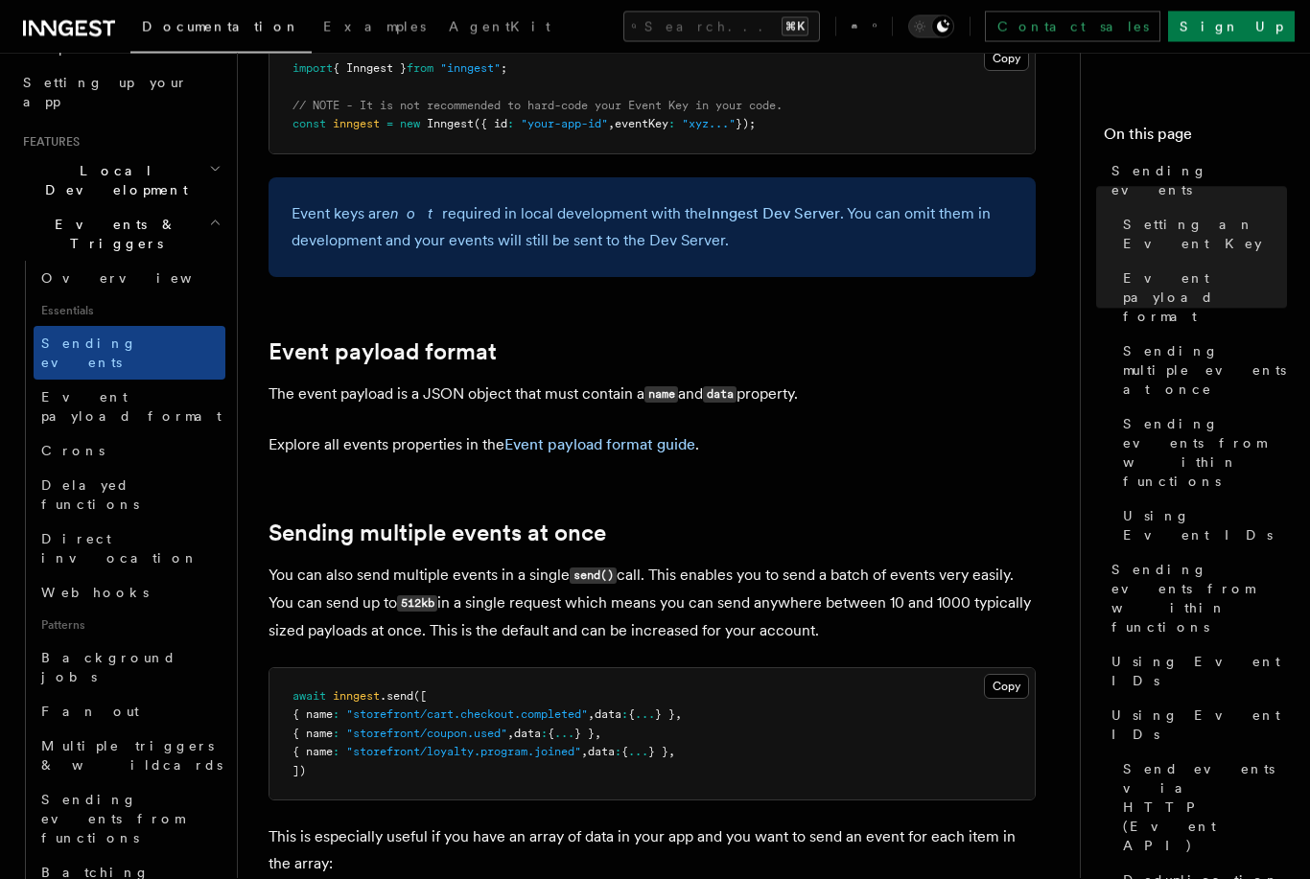
scroll to position [1844, 0]
click at [45, 444] on span "Crons" at bounding box center [72, 451] width 63 height 15
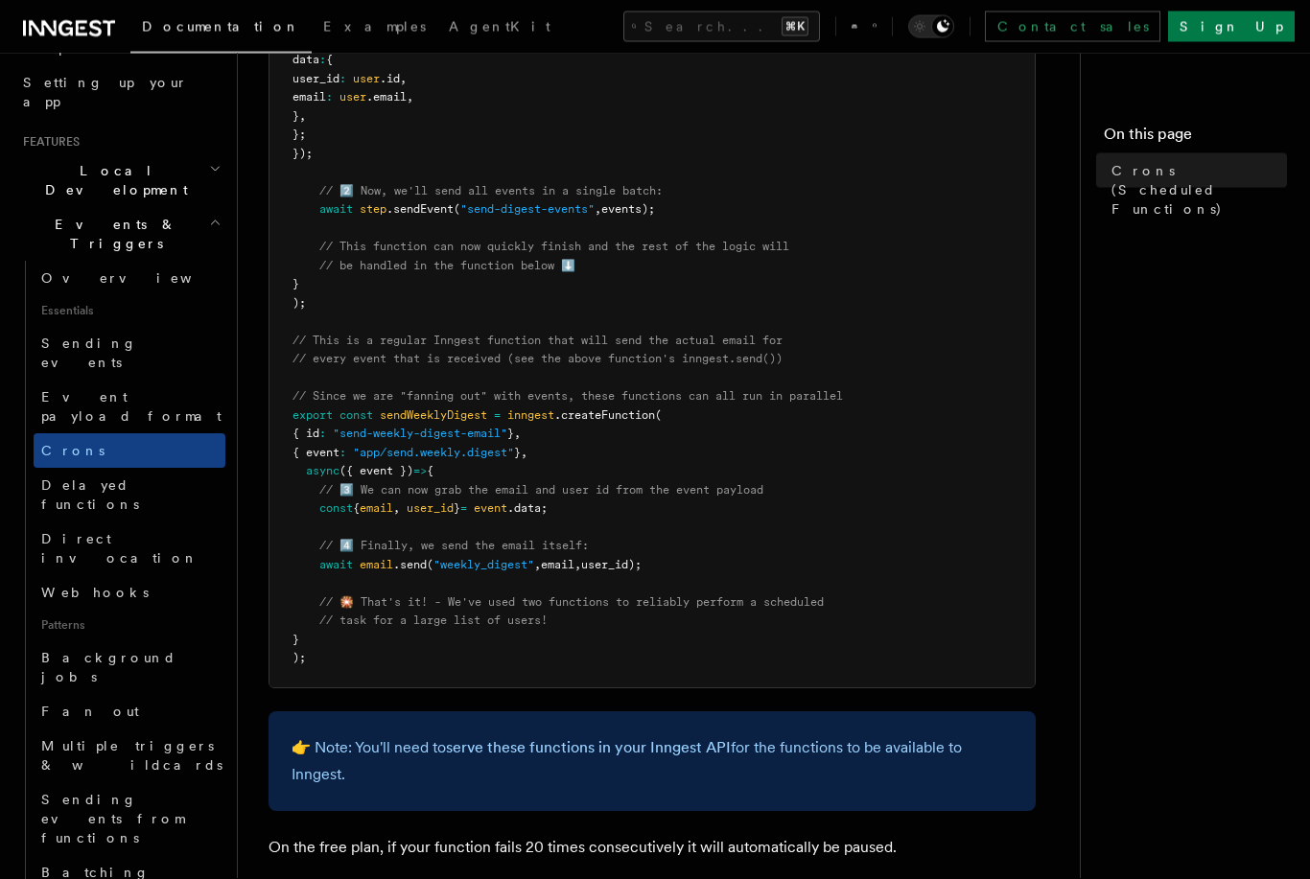
scroll to position [921, 0]
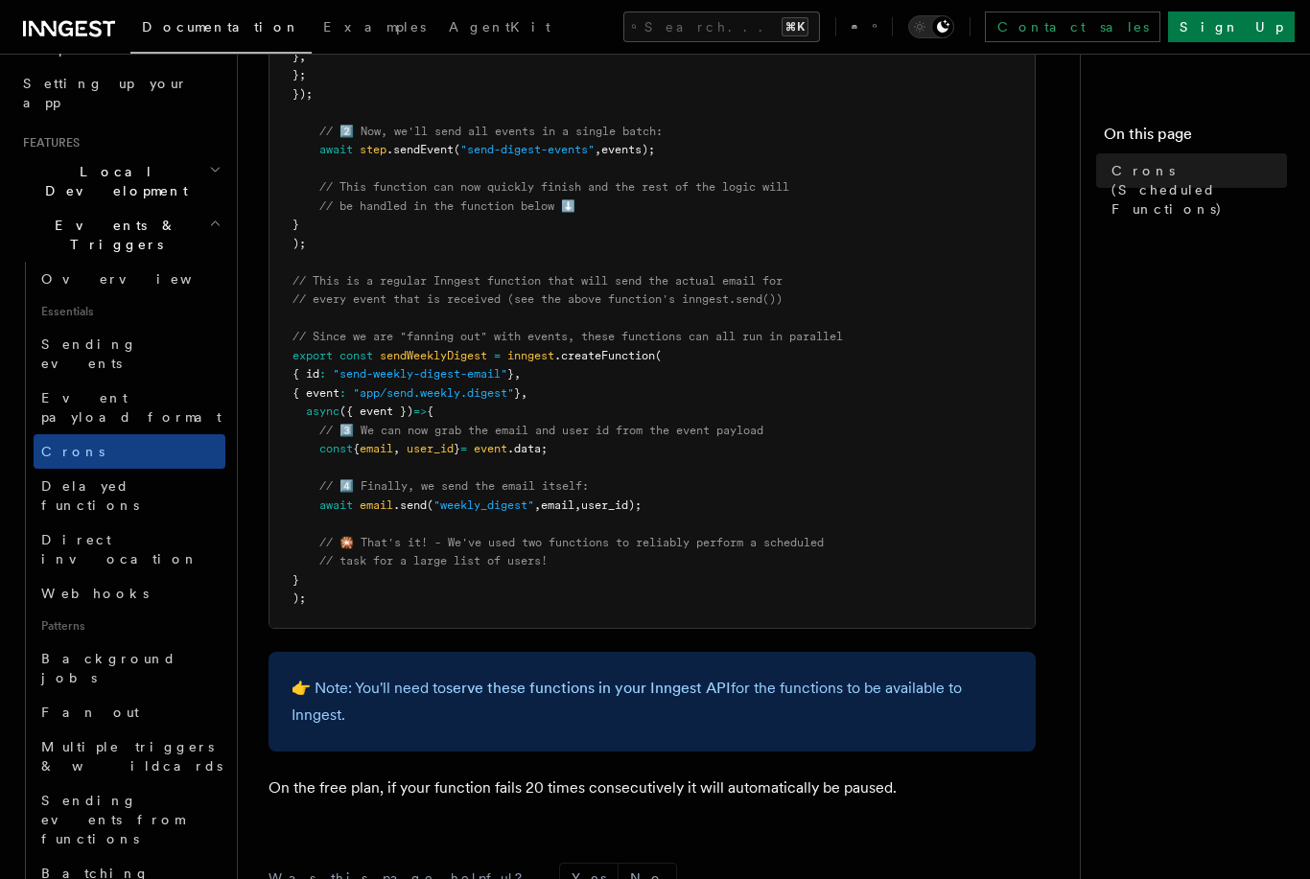
click at [55, 478] on span "Delayed functions" at bounding box center [90, 495] width 98 height 35
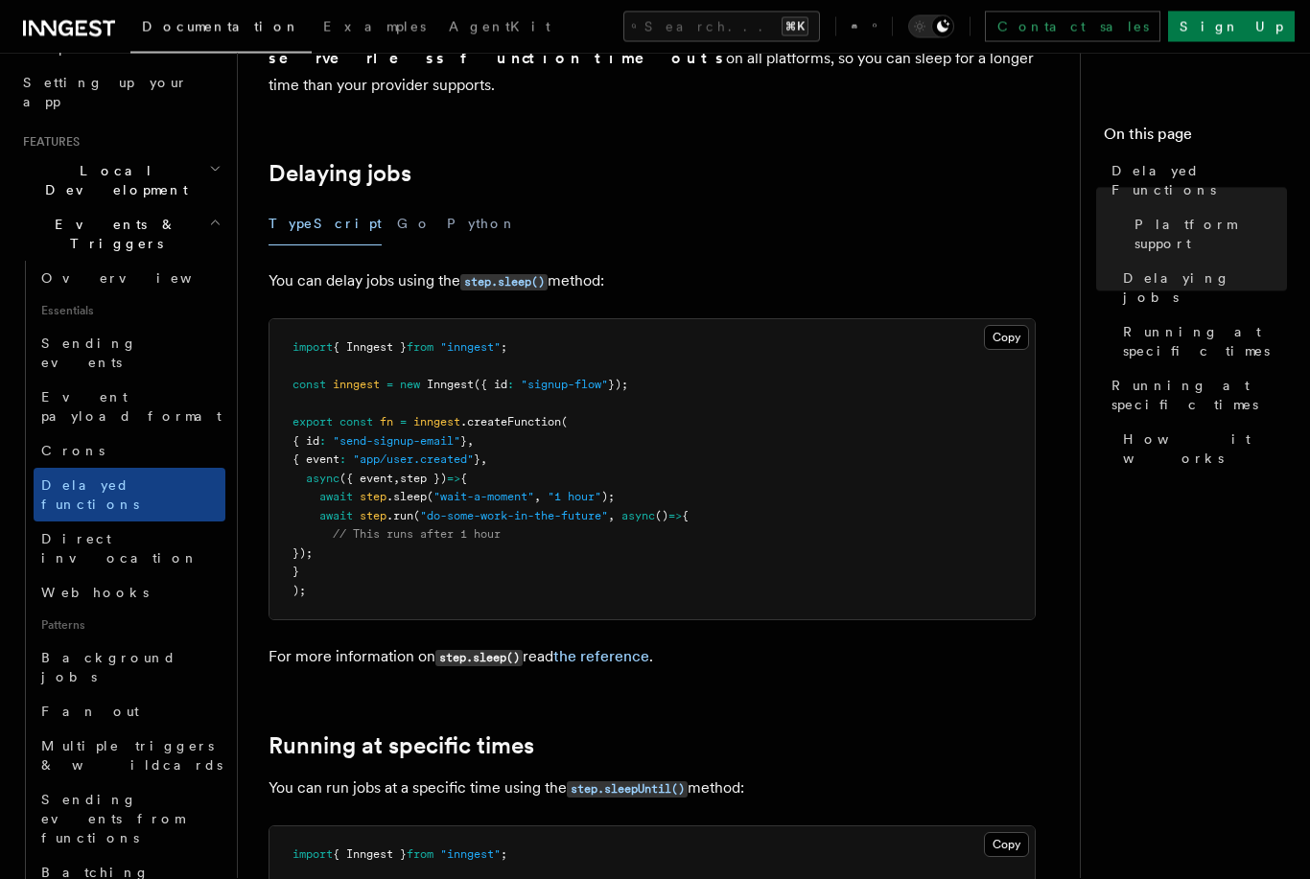
scroll to position [569, 0]
click at [46, 586] on span "Webhooks" at bounding box center [94, 593] width 107 height 15
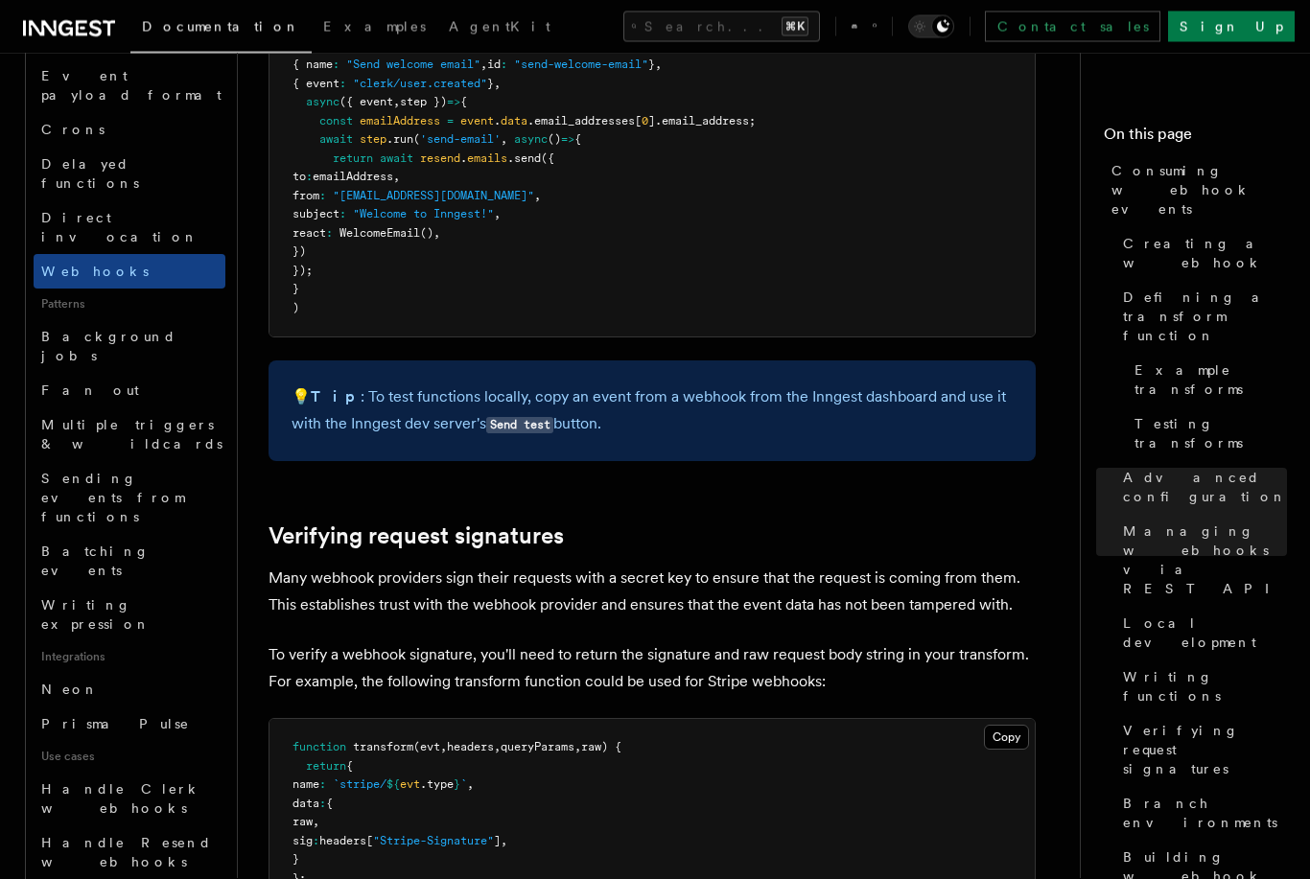
scroll to position [5211, 0]
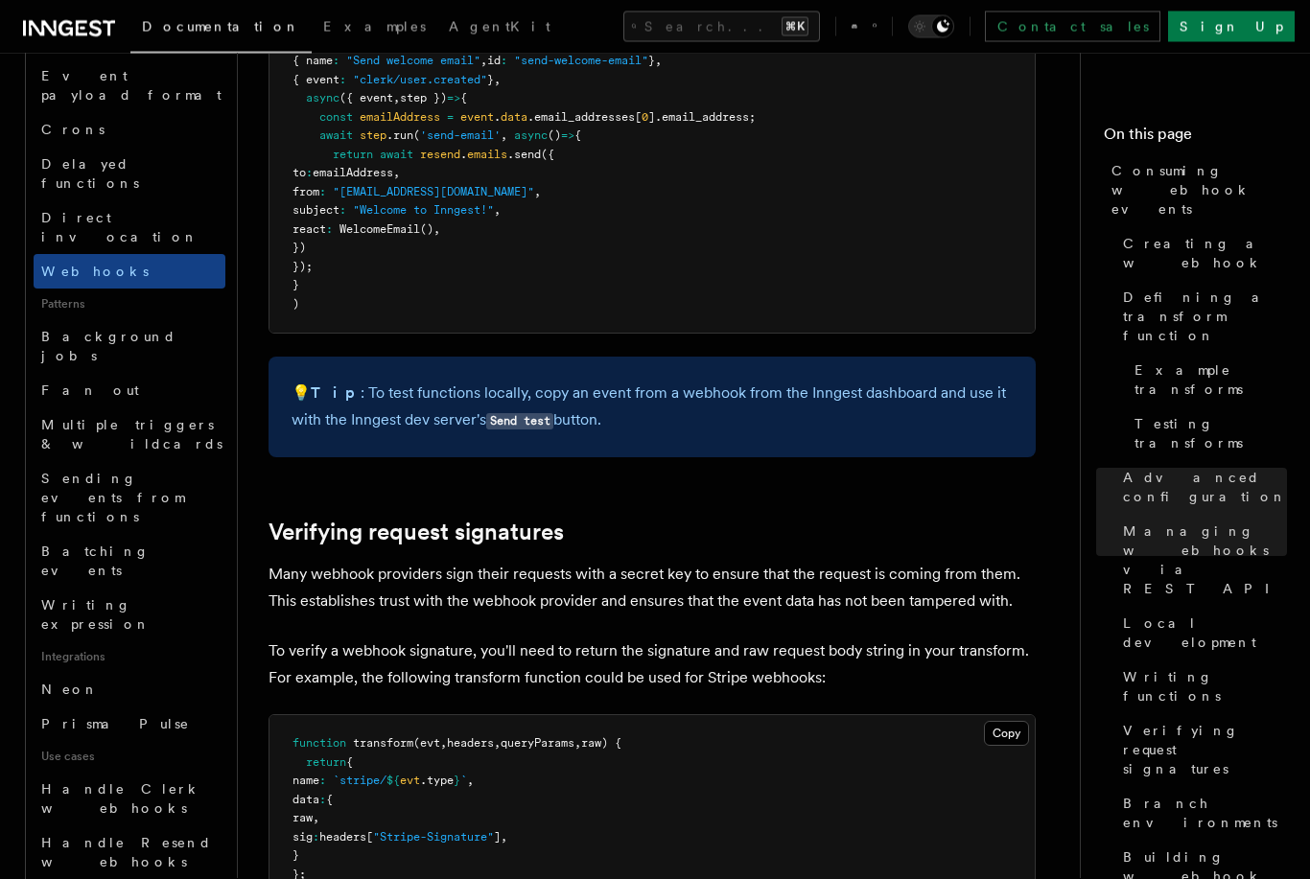
click at [52, 782] on span "Handle Clerk webhooks" at bounding box center [121, 799] width 160 height 35
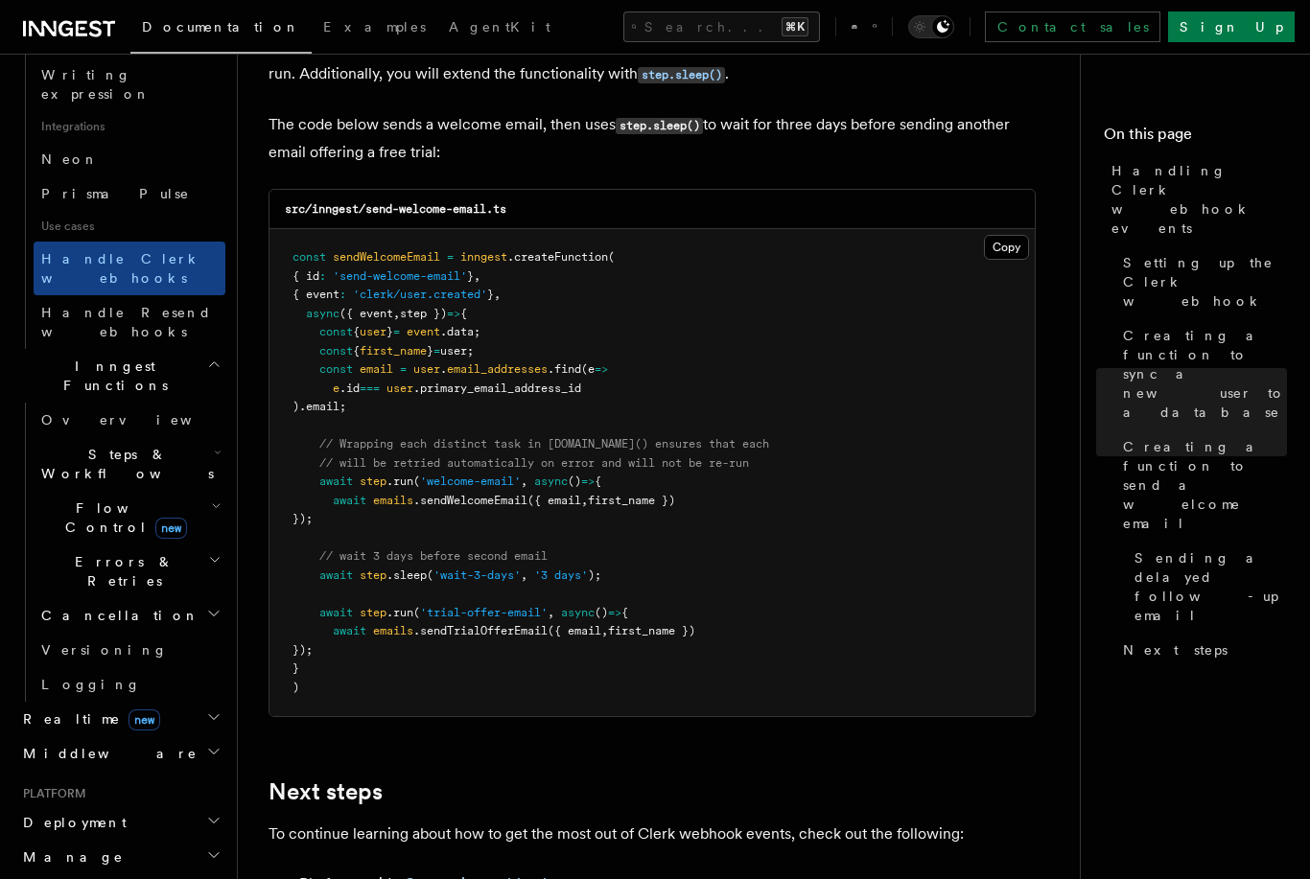
scroll to position [1216, 0]
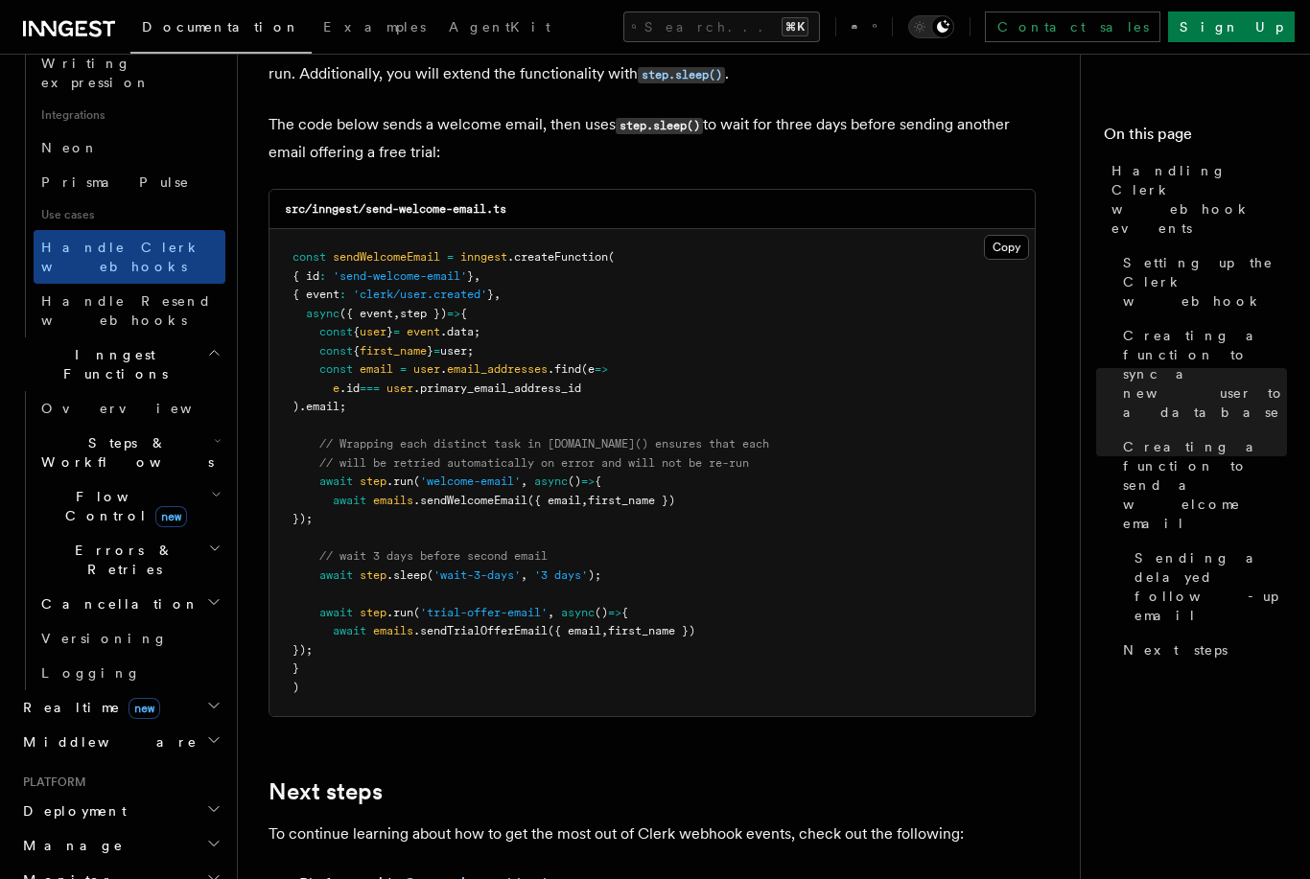
click at [45, 665] on span "Logging" at bounding box center [91, 672] width 100 height 15
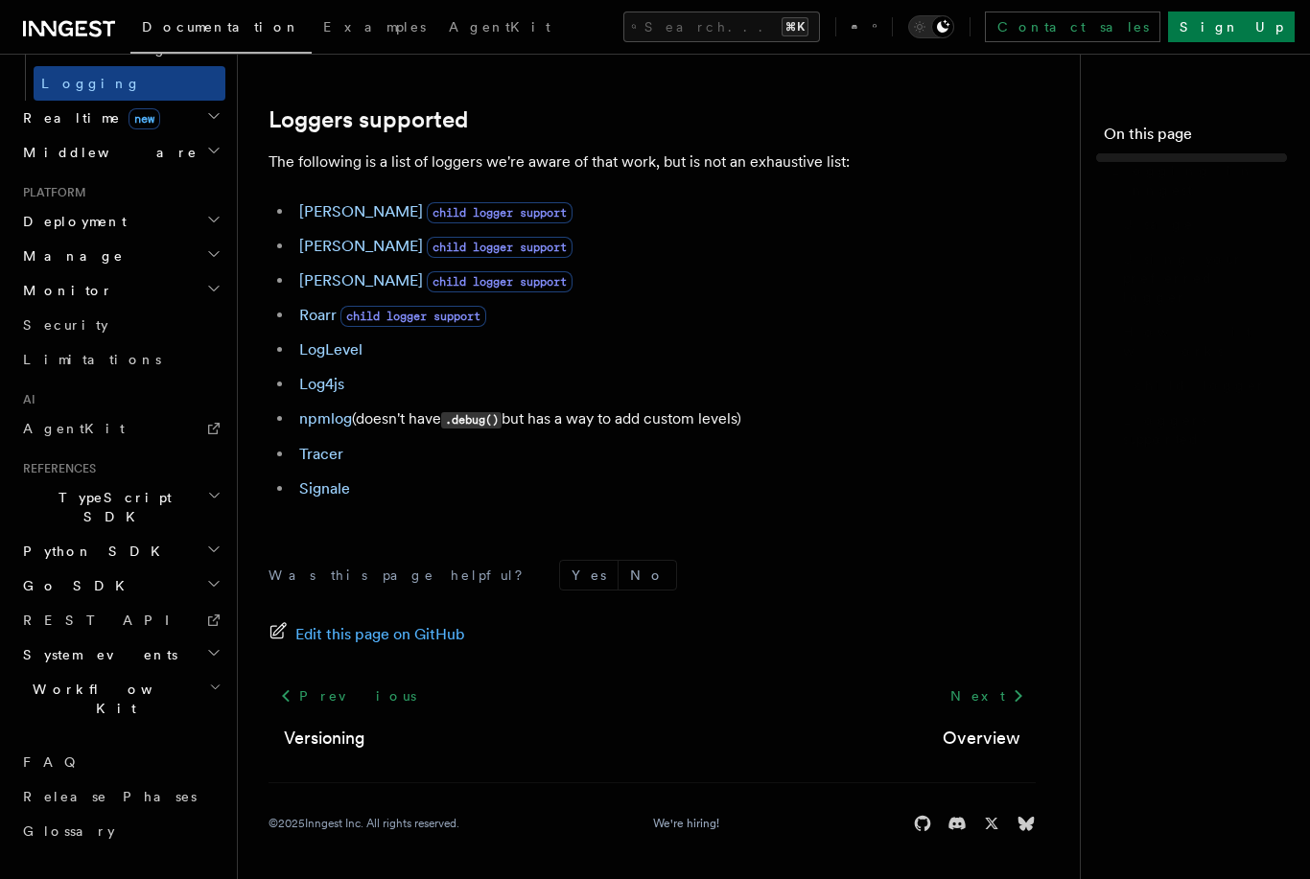
scroll to position [594, 0]
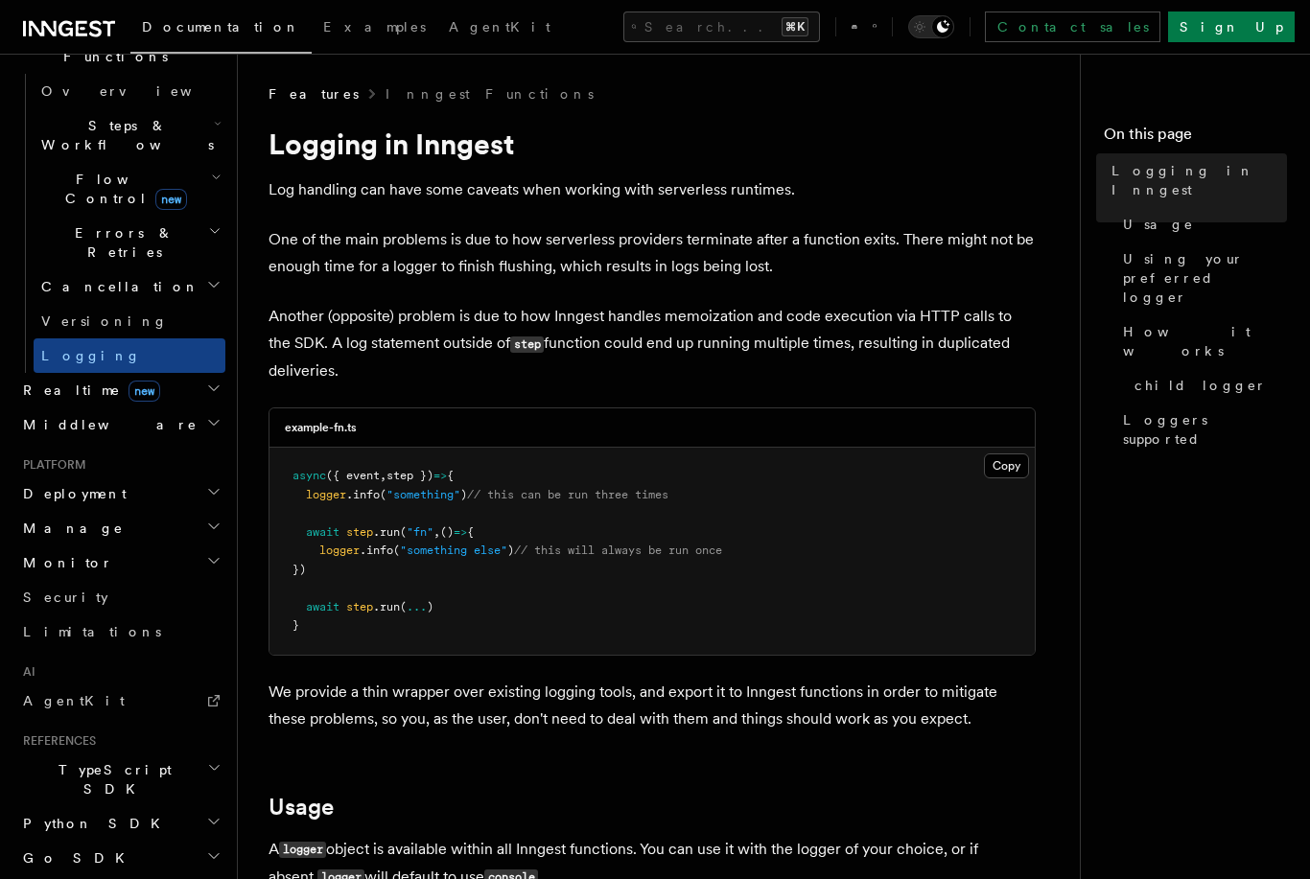
click at [57, 314] on span "Versioning" at bounding box center [104, 321] width 127 height 15
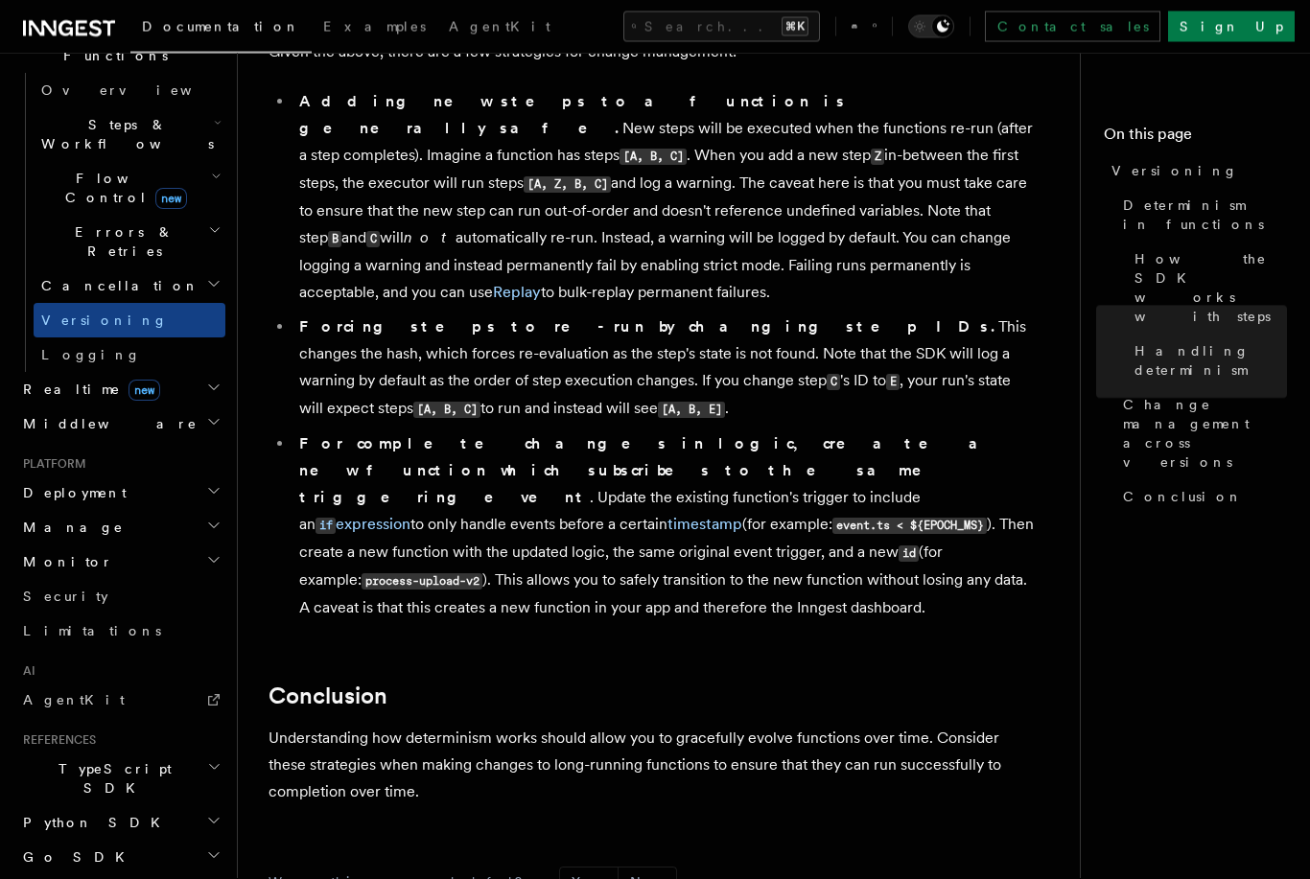
scroll to position [1335, 0]
click at [35, 415] on span "Middleware" at bounding box center [106, 424] width 182 height 19
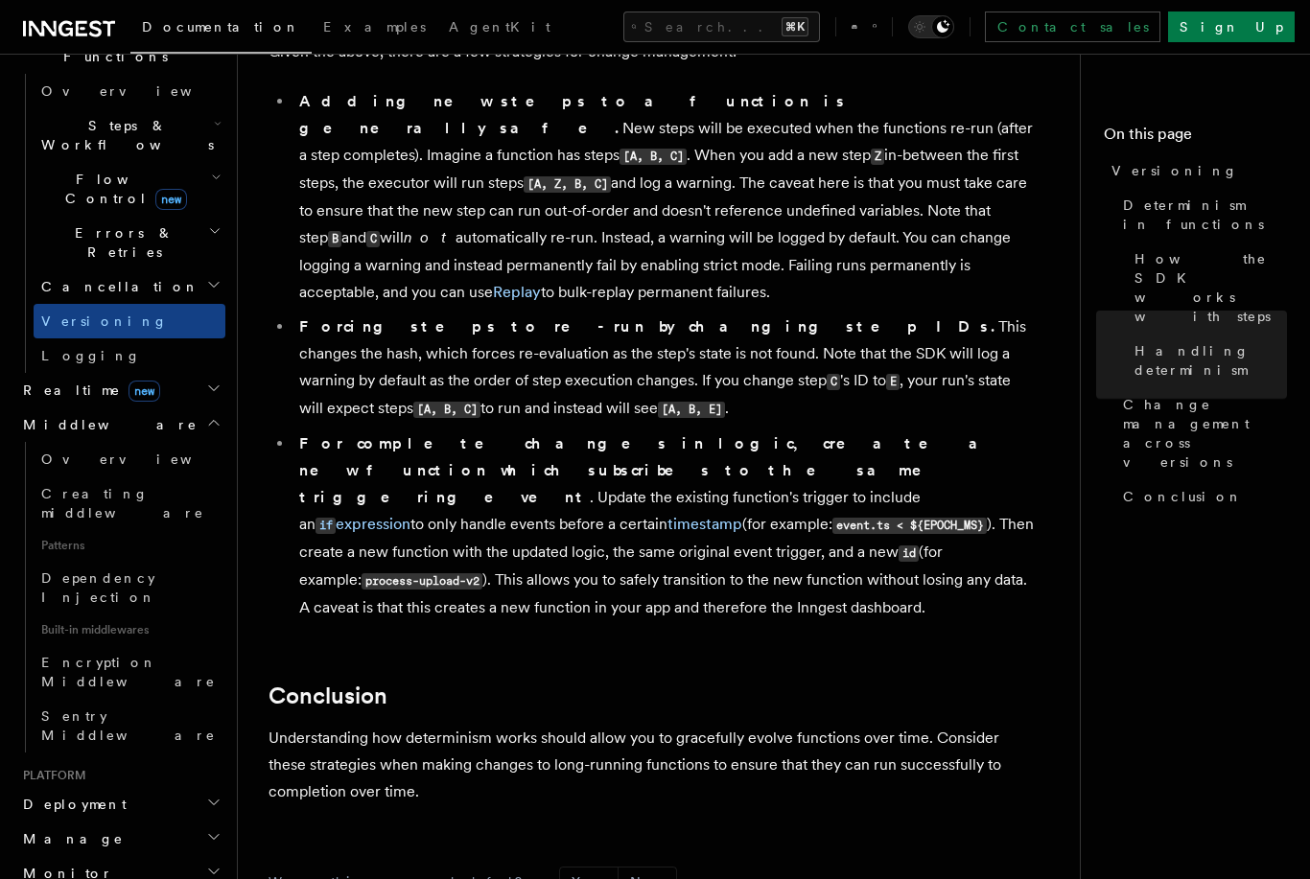
click at [35, 381] on span "Realtime new" at bounding box center [87, 390] width 145 height 19
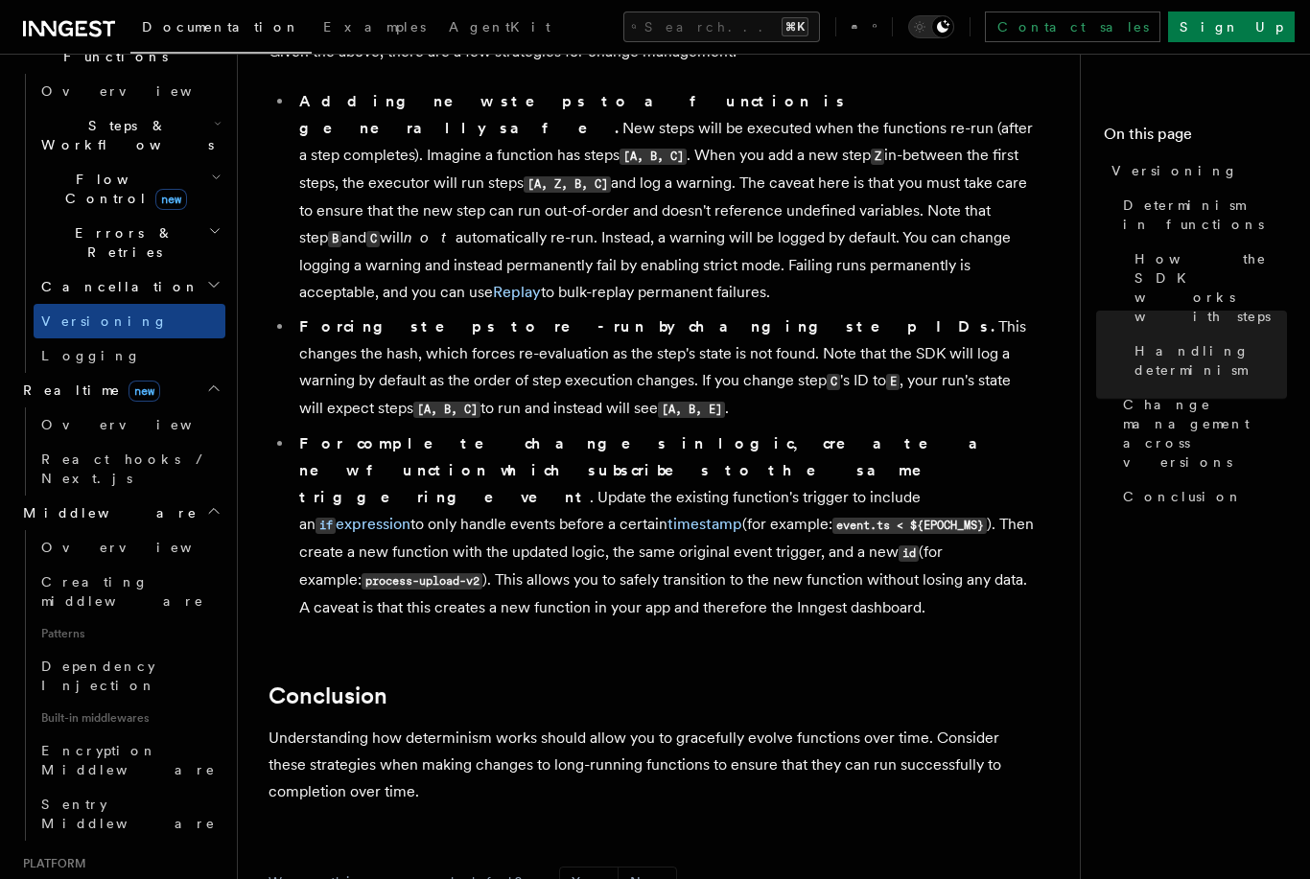
click at [56, 452] on span "React hooks / Next.js" at bounding box center [126, 469] width 170 height 35
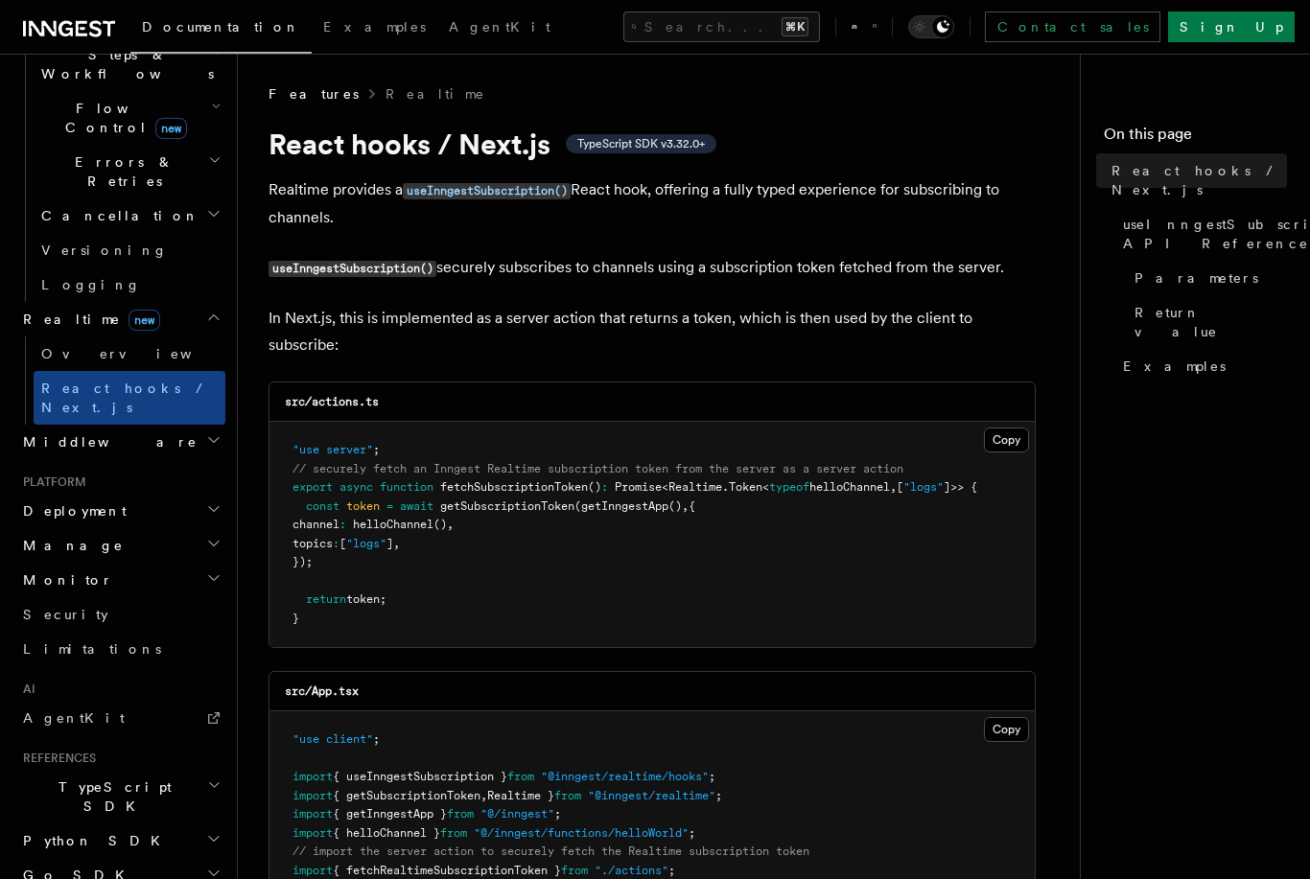
scroll to position [663, 0]
click at [38, 434] on span "Middleware" at bounding box center [106, 443] width 182 height 19
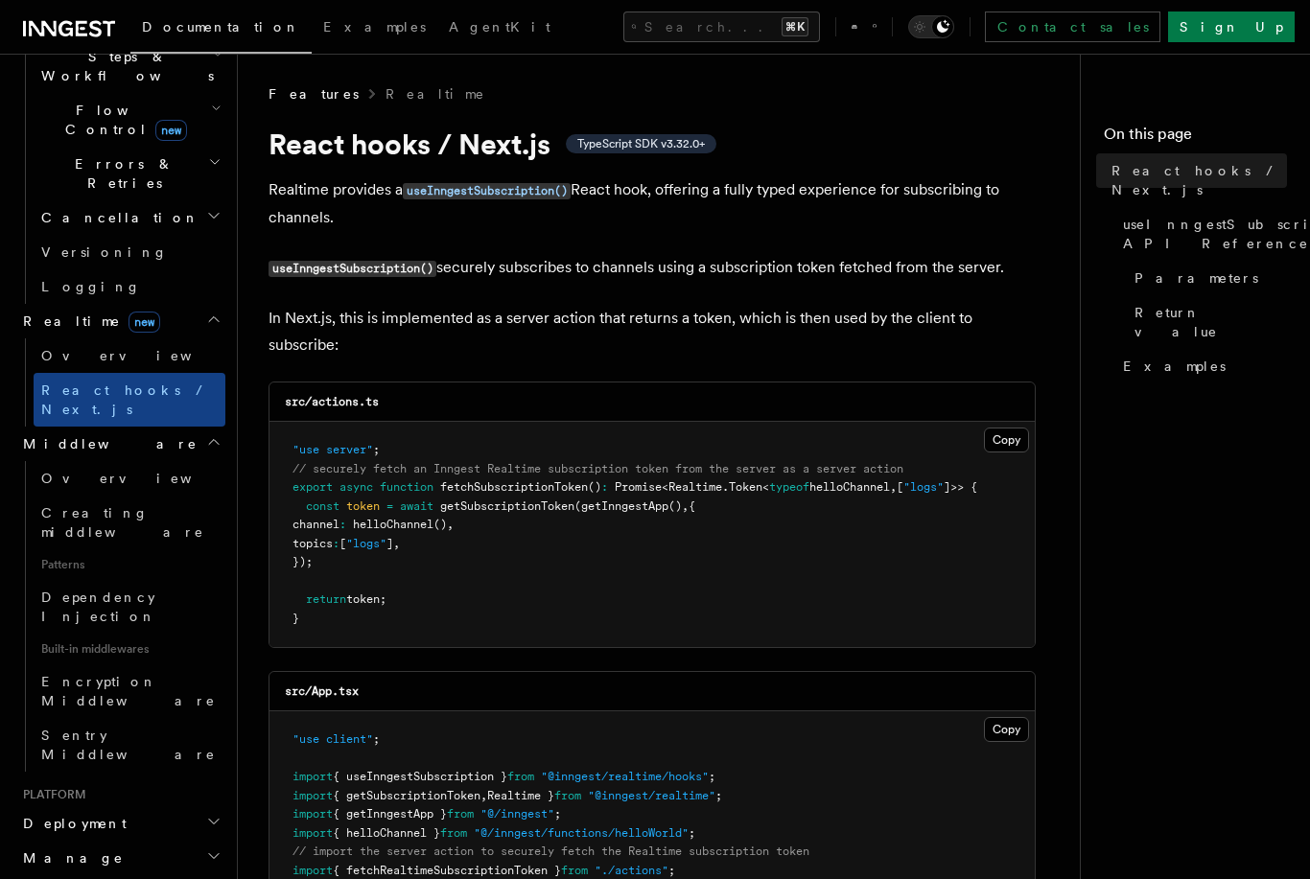
click at [51, 496] on link "Creating middleware" at bounding box center [130, 523] width 192 height 54
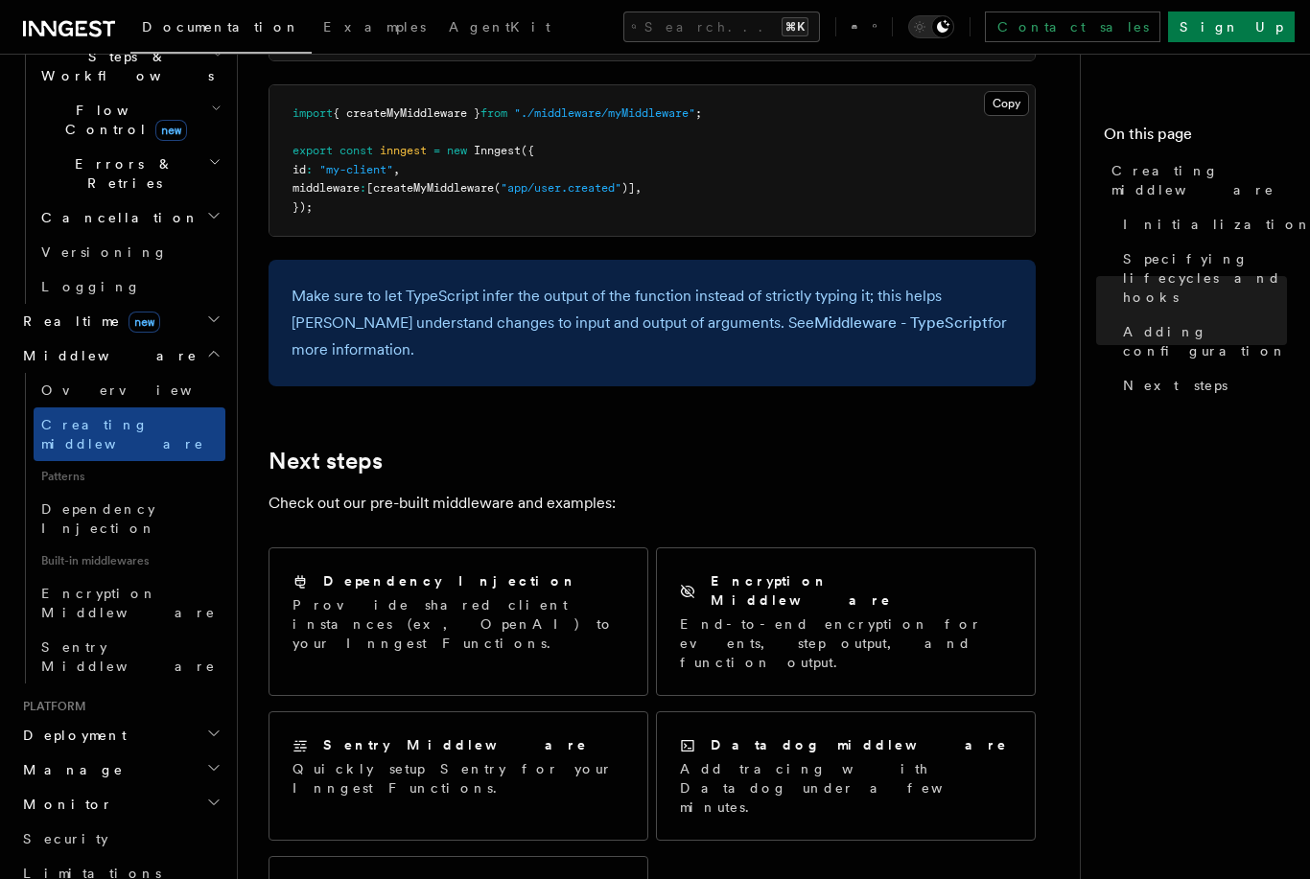
scroll to position [3583, 0]
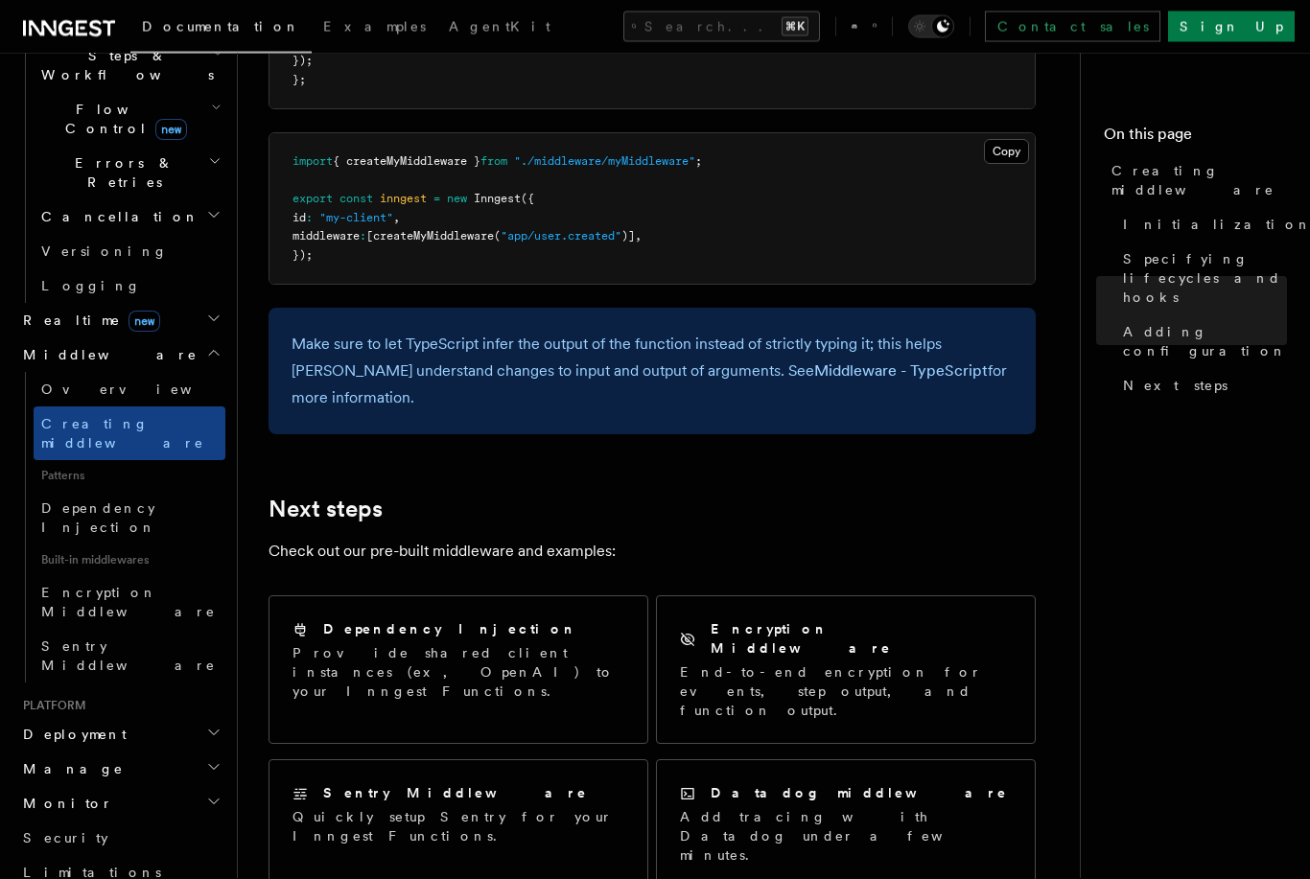
click at [38, 795] on span "Monitor" at bounding box center [64, 804] width 98 height 19
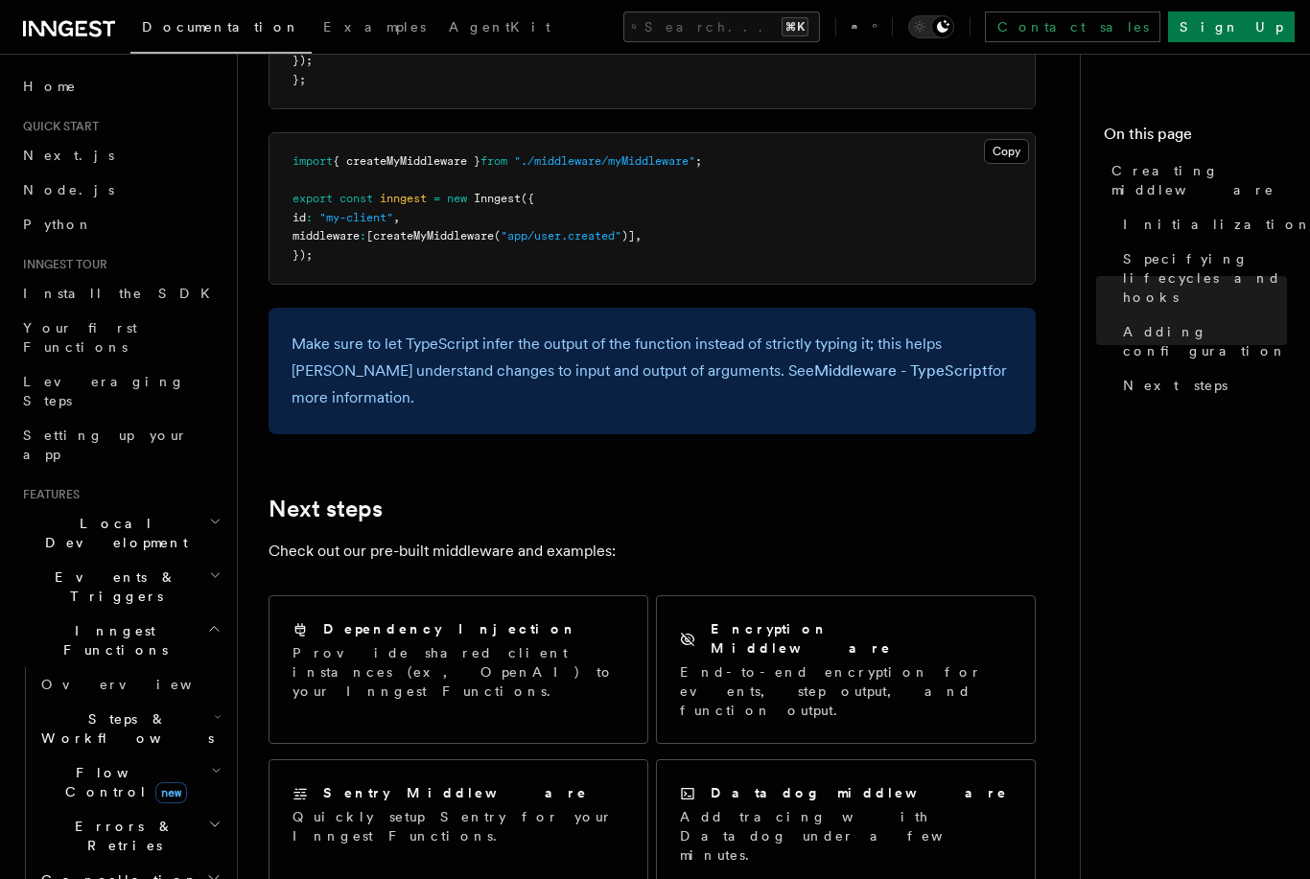
scroll to position [0, 0]
click at [43, 289] on span "Install the SDK" at bounding box center [122, 293] width 198 height 15
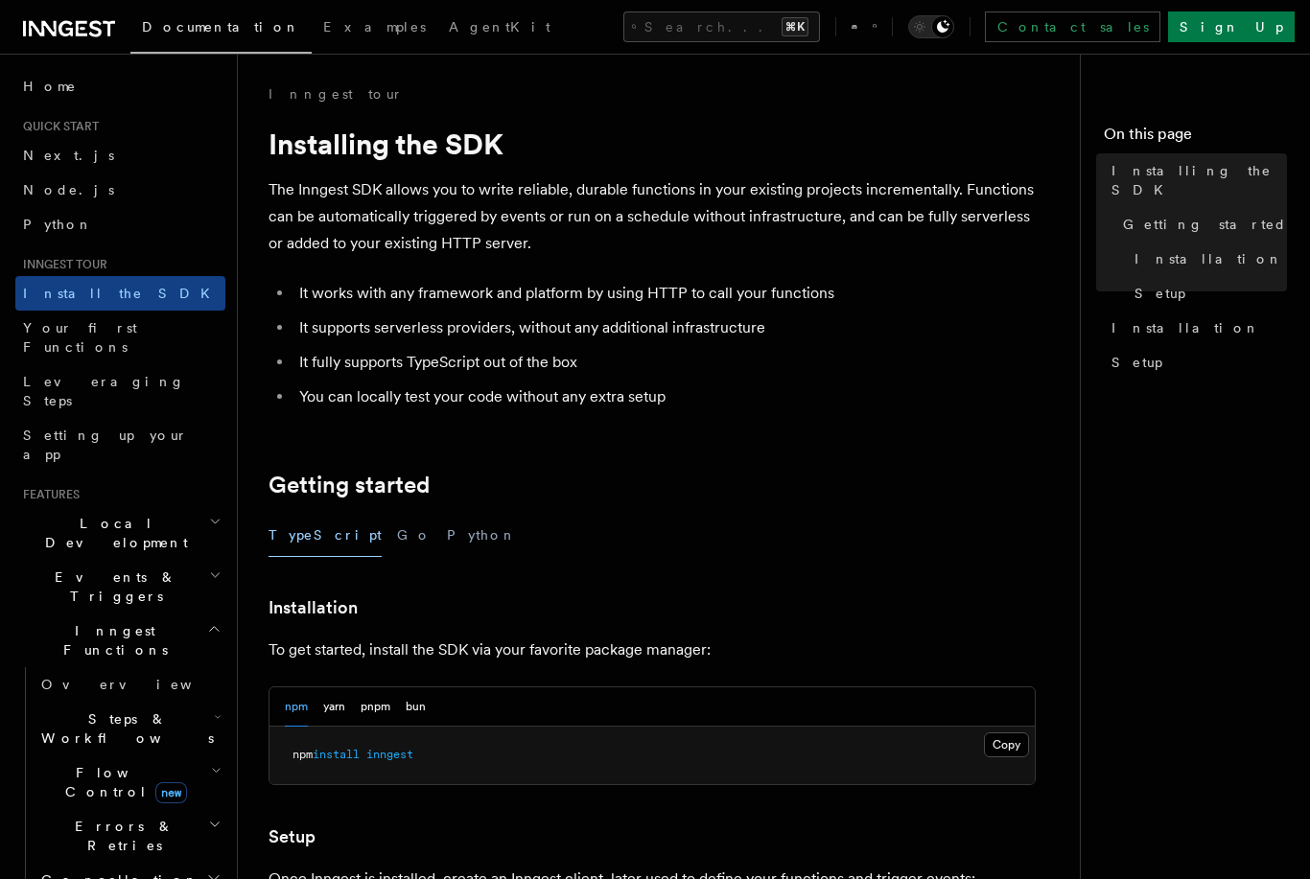
click at [35, 514] on span "Local Development" at bounding box center [112, 533] width 194 height 38
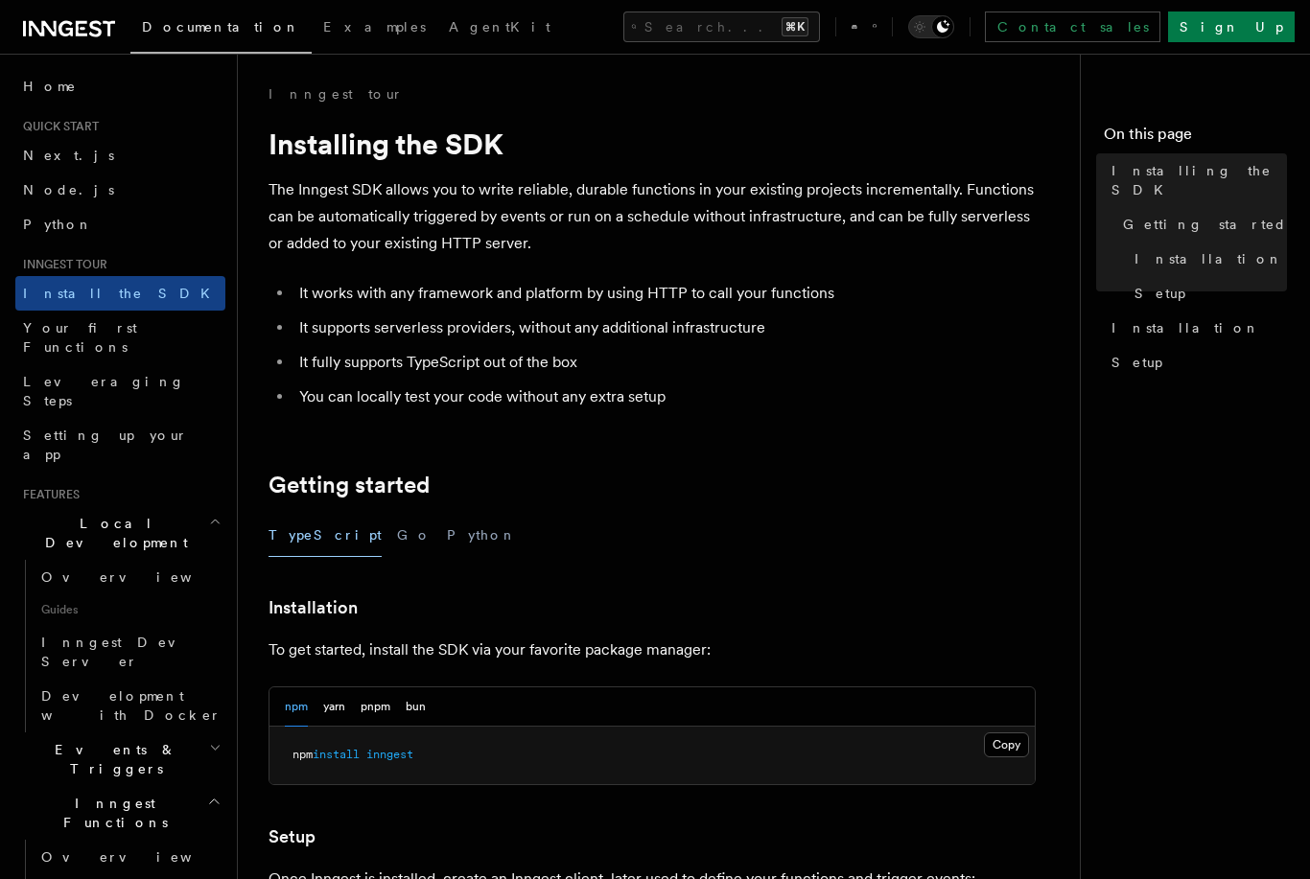
click at [41, 740] on span "Events & Triggers" at bounding box center [112, 759] width 194 height 38
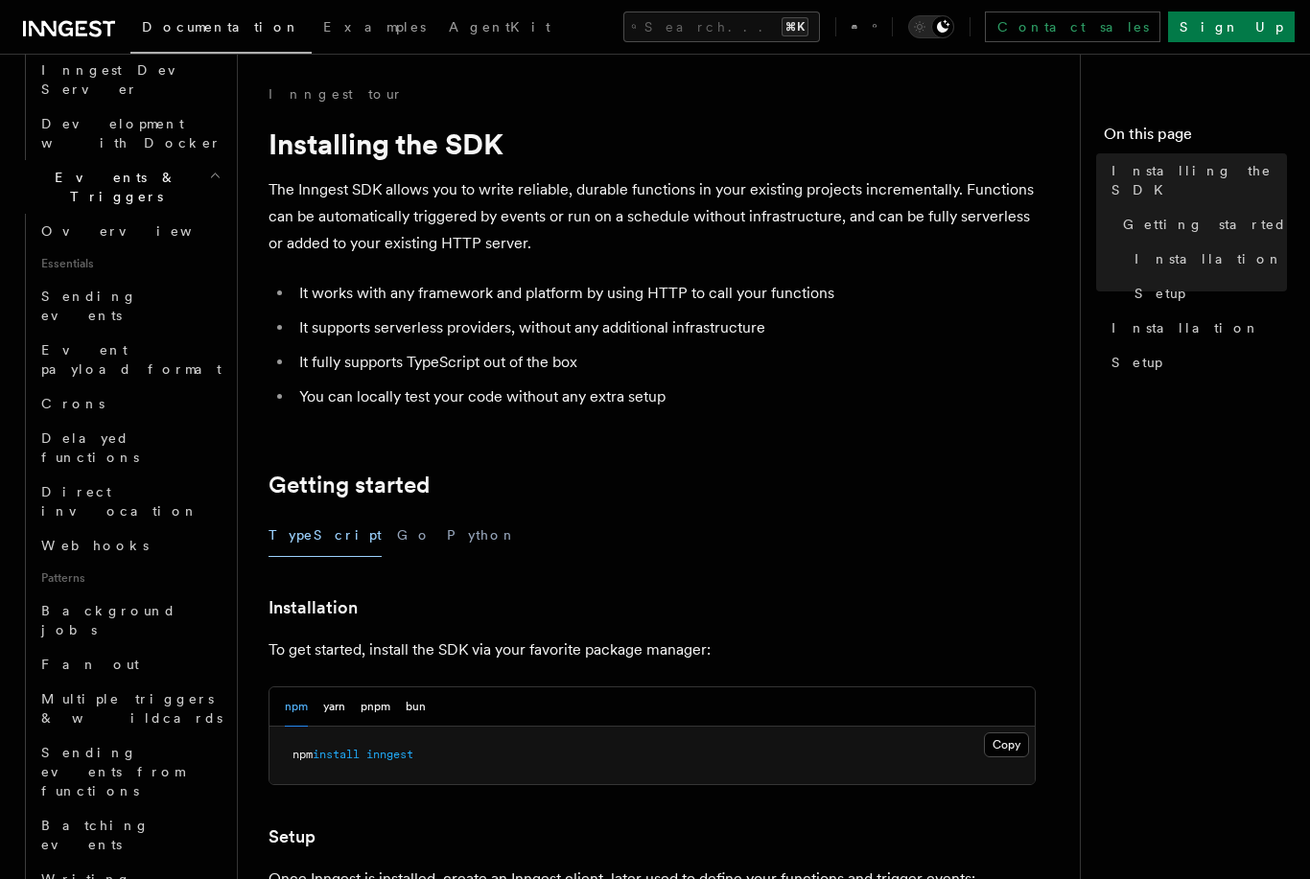
scroll to position [575, 0]
click at [46, 654] on span "Fan out" at bounding box center [90, 661] width 98 height 15
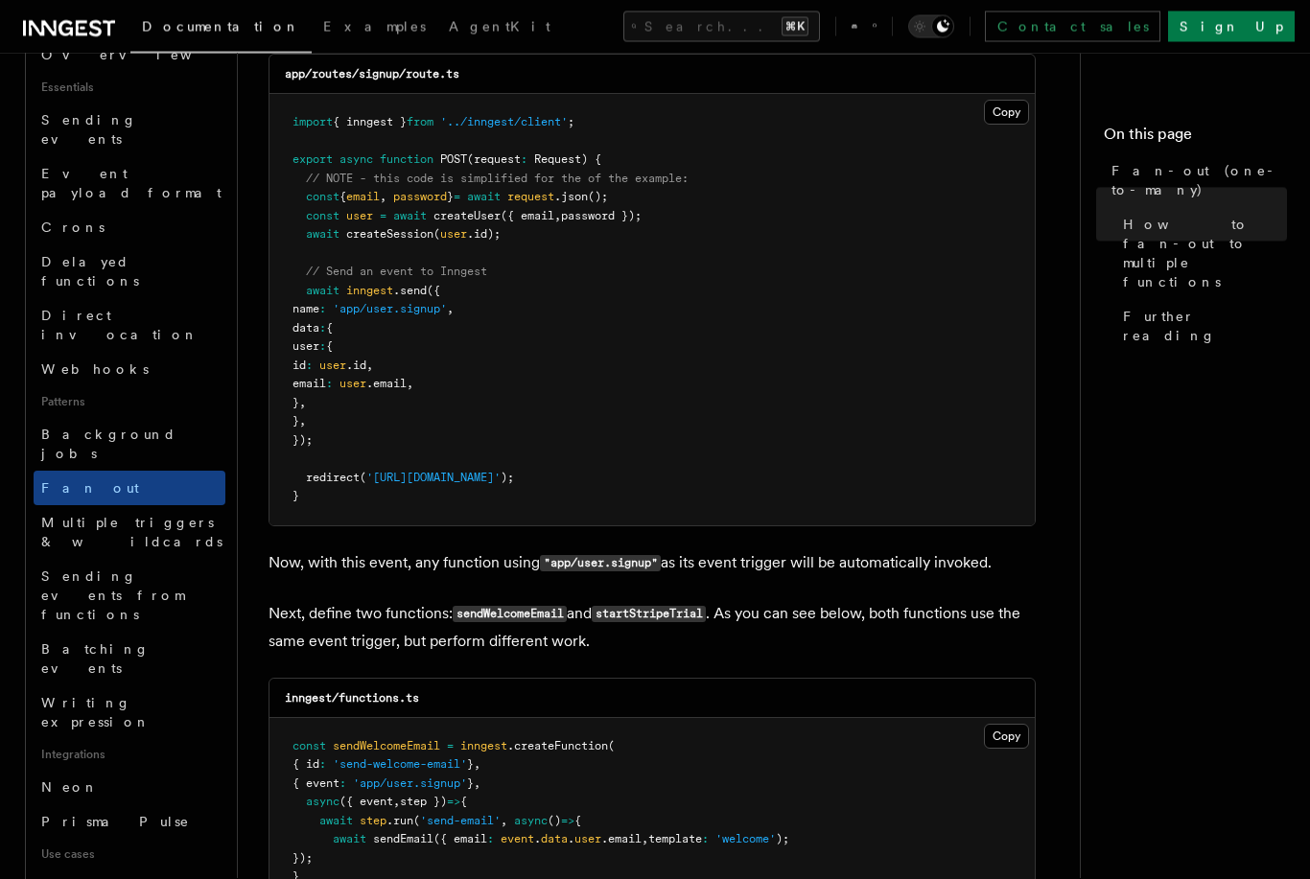
scroll to position [1269, 0]
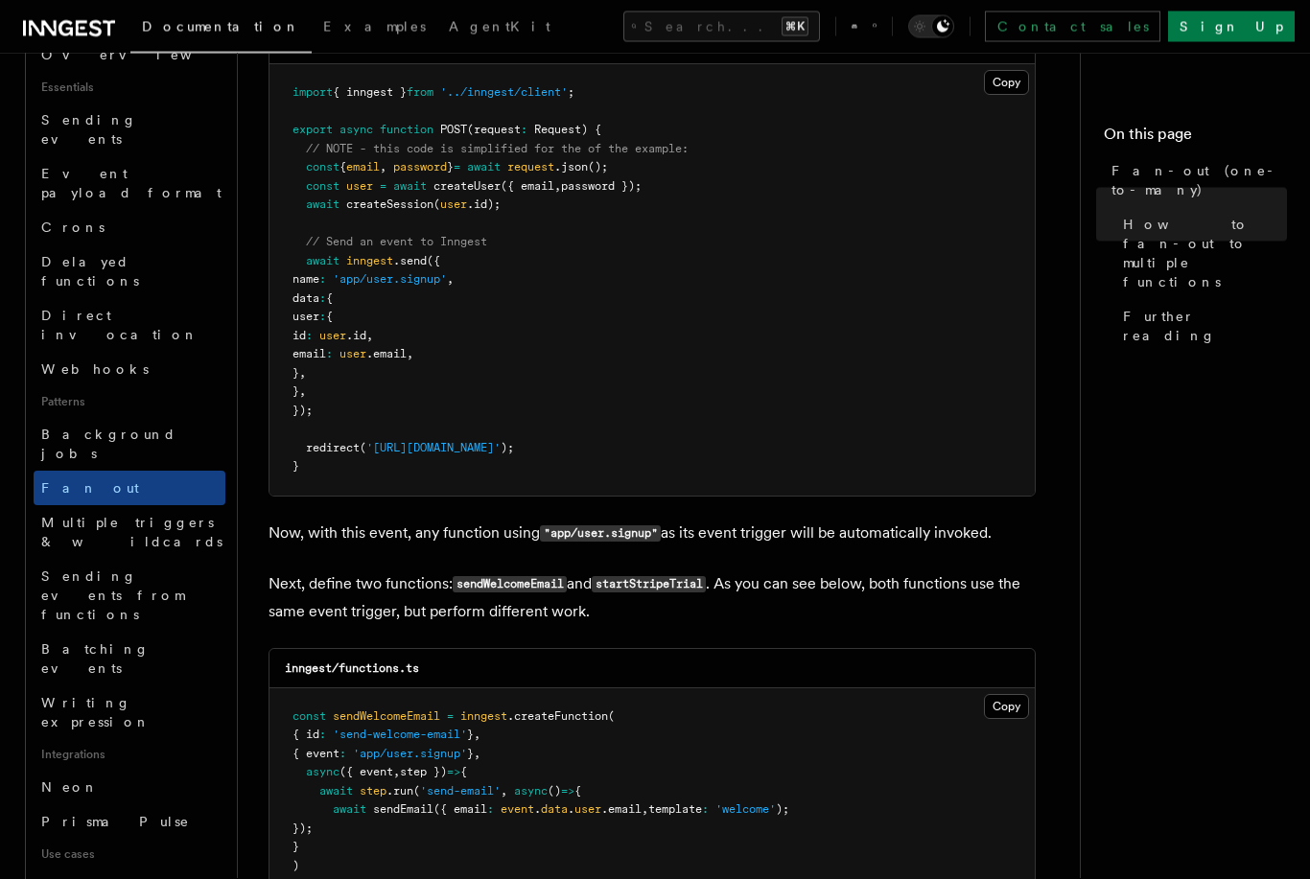
click at [52, 516] on span "Multiple triggers & wildcards" at bounding box center [131, 533] width 181 height 35
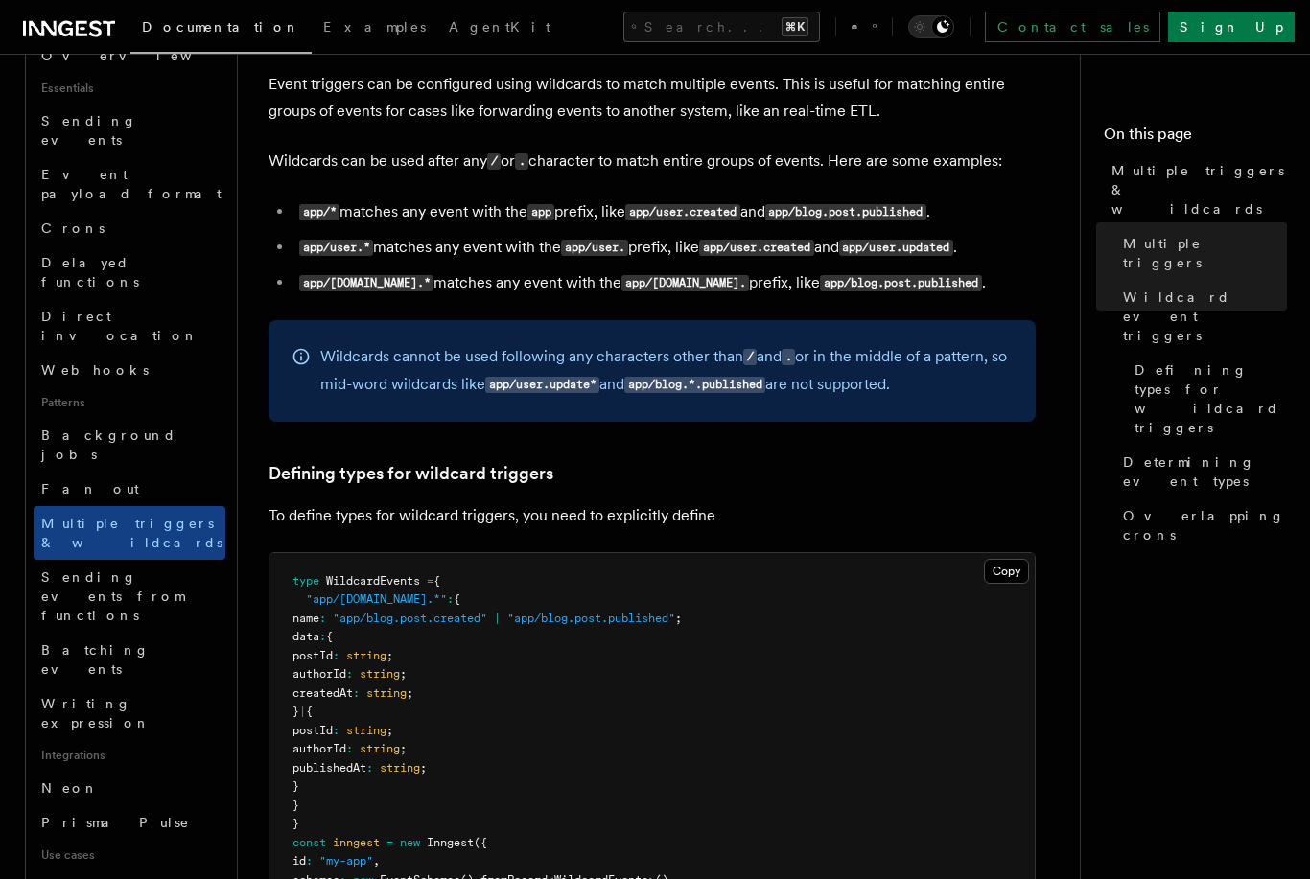
scroll to position [821, 0]
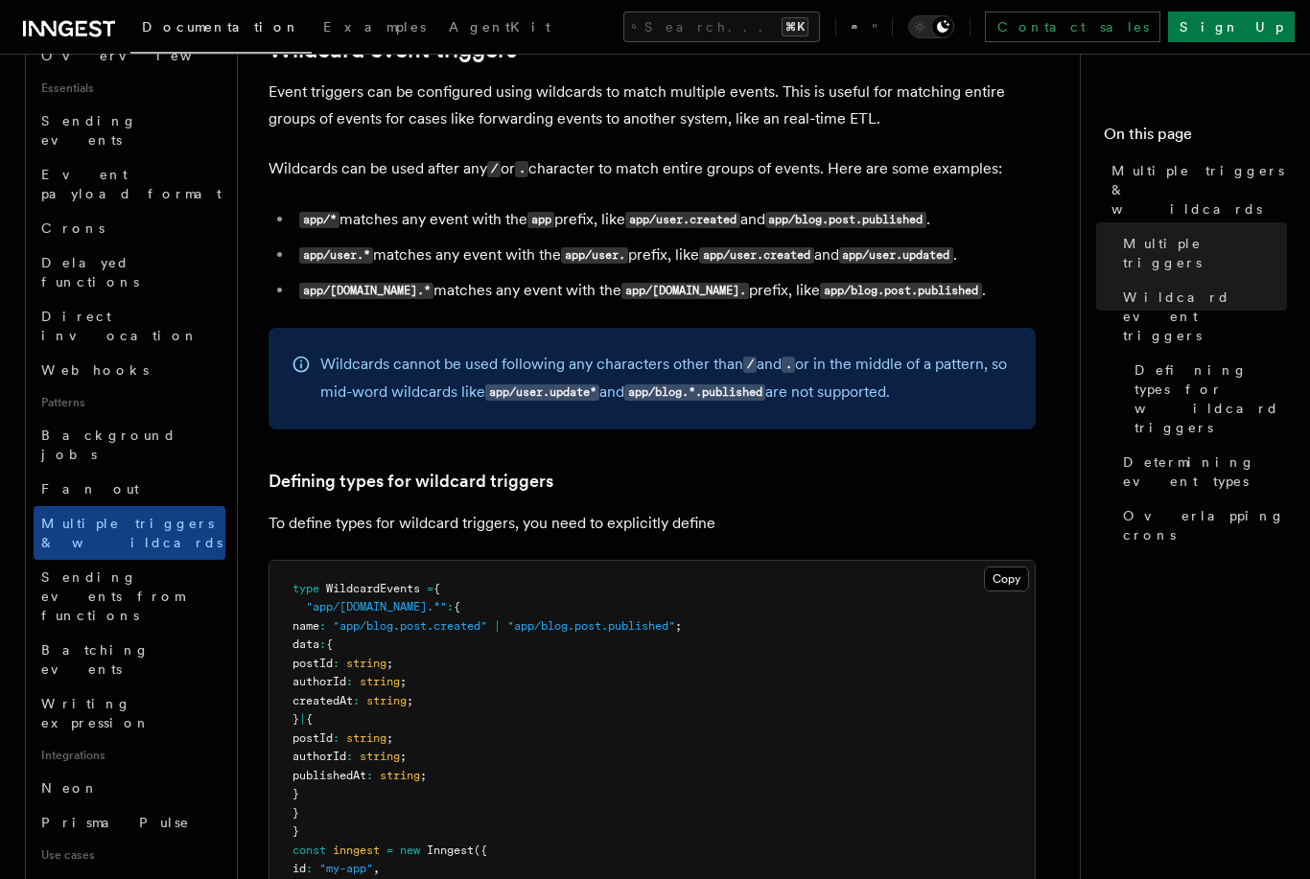
click at [67, 428] on span "Background jobs" at bounding box center [108, 445] width 135 height 35
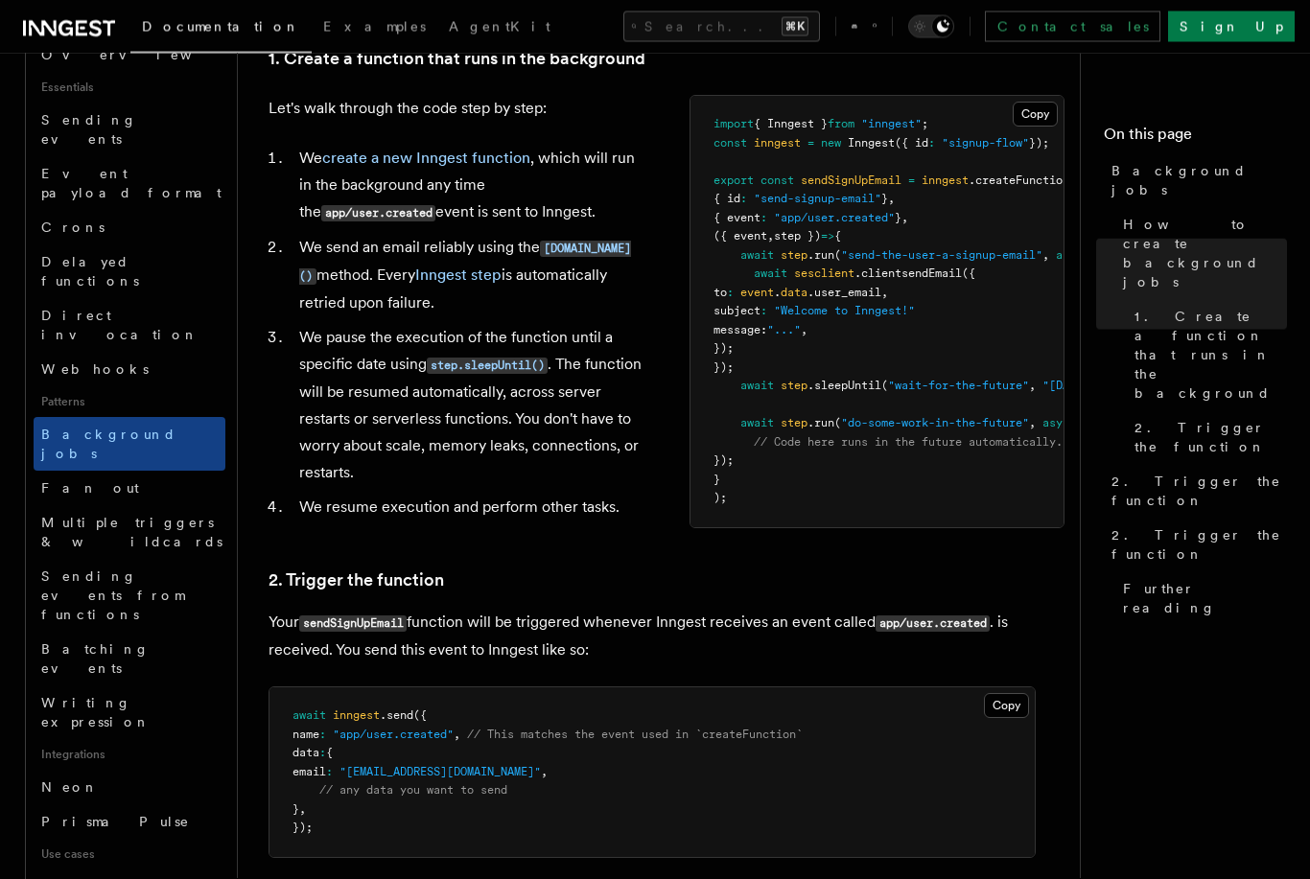
scroll to position [742, 0]
click at [44, 781] on span "Neon" at bounding box center [70, 788] width 58 height 15
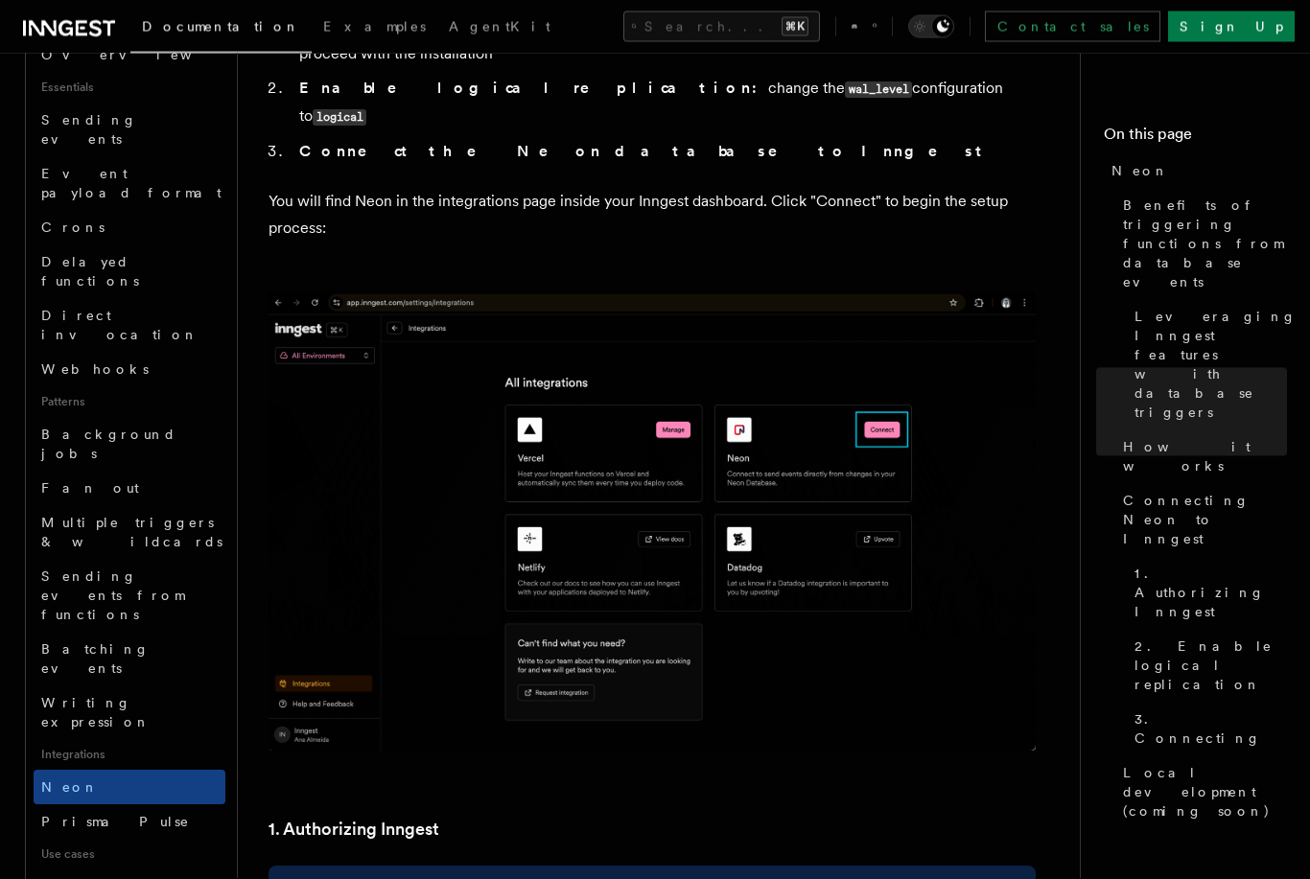
scroll to position [1348, 0]
click at [64, 560] on link "Sending events from functions" at bounding box center [130, 596] width 192 height 73
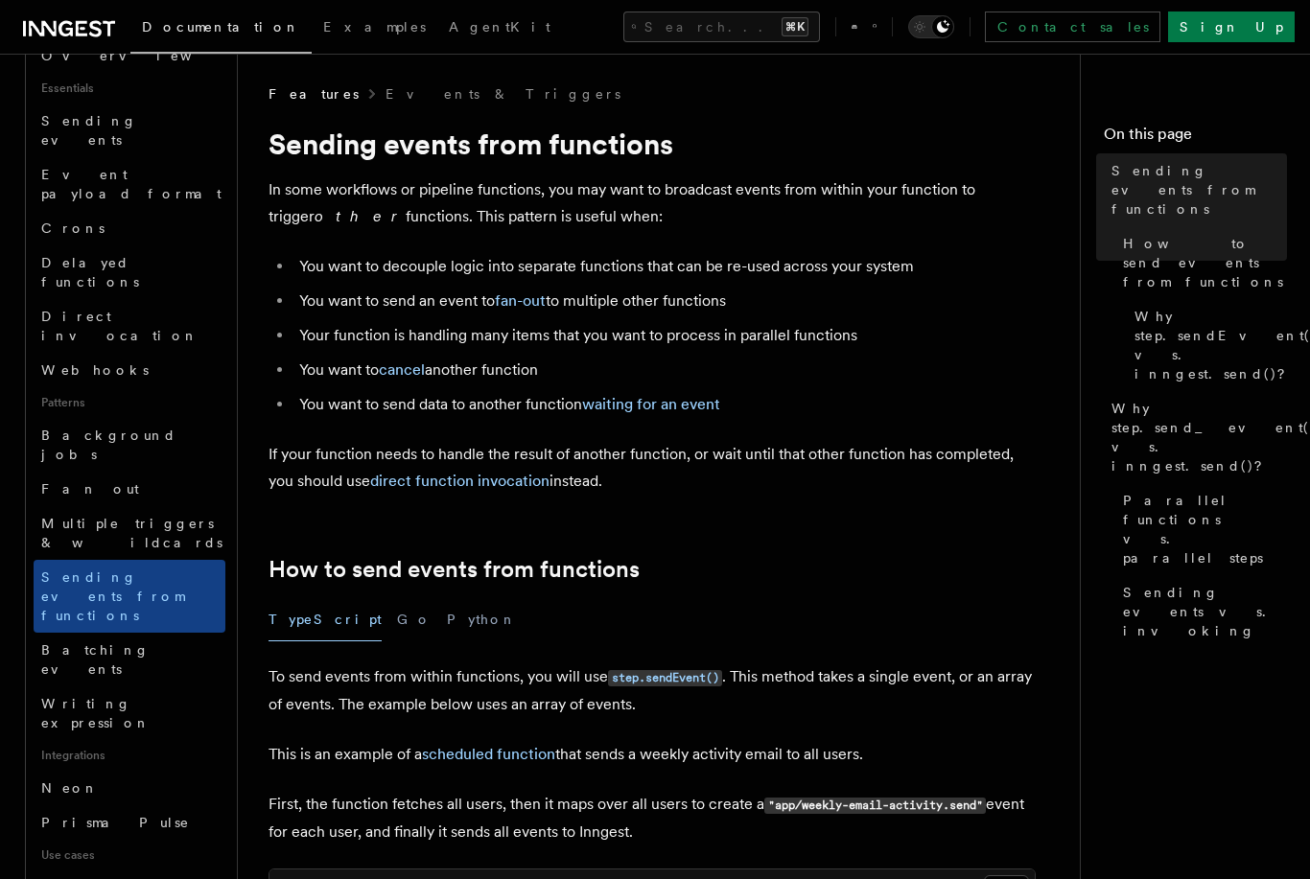
click at [107, 642] on span "Batching events" at bounding box center [95, 659] width 108 height 35
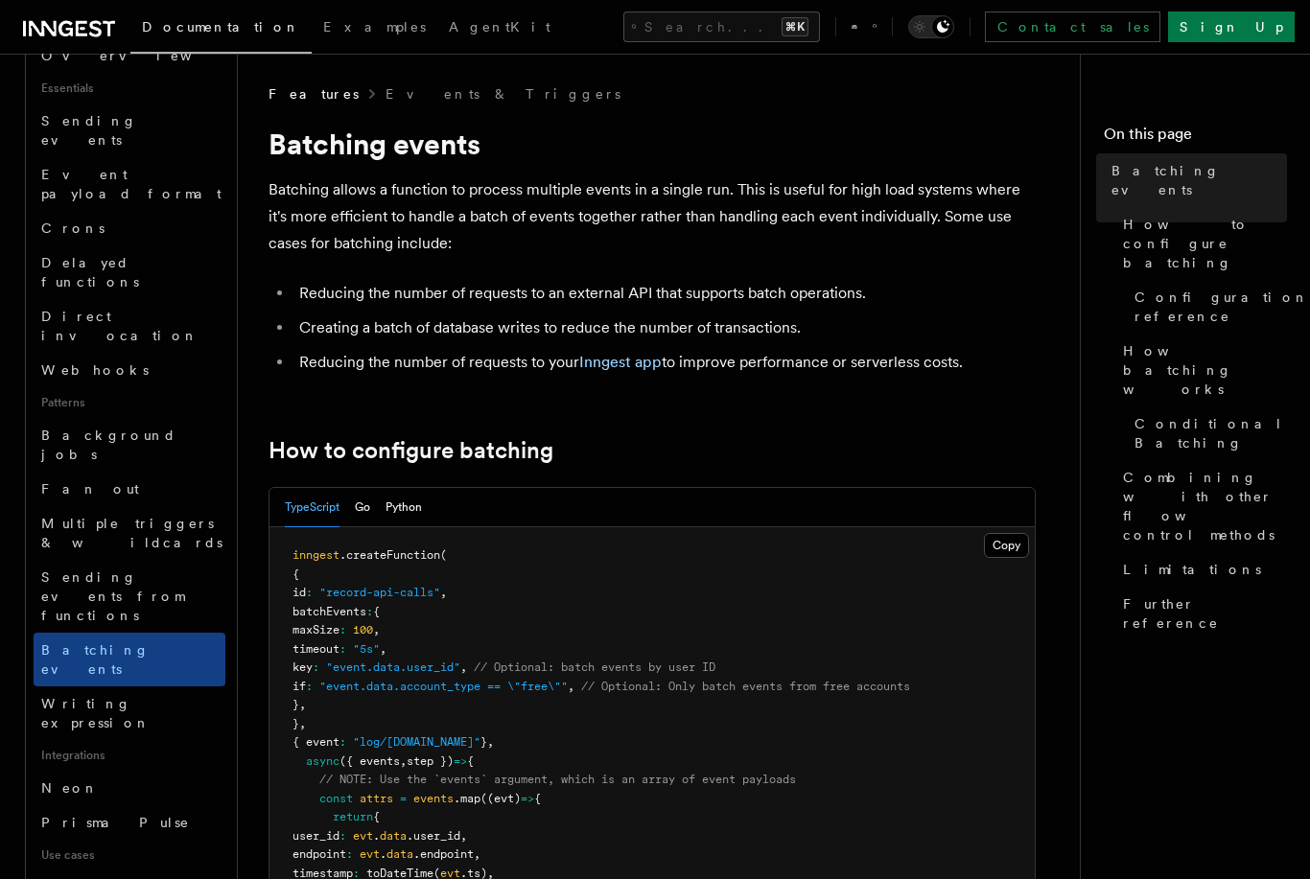
click at [104, 696] on span "Writing expression" at bounding box center [95, 713] width 109 height 35
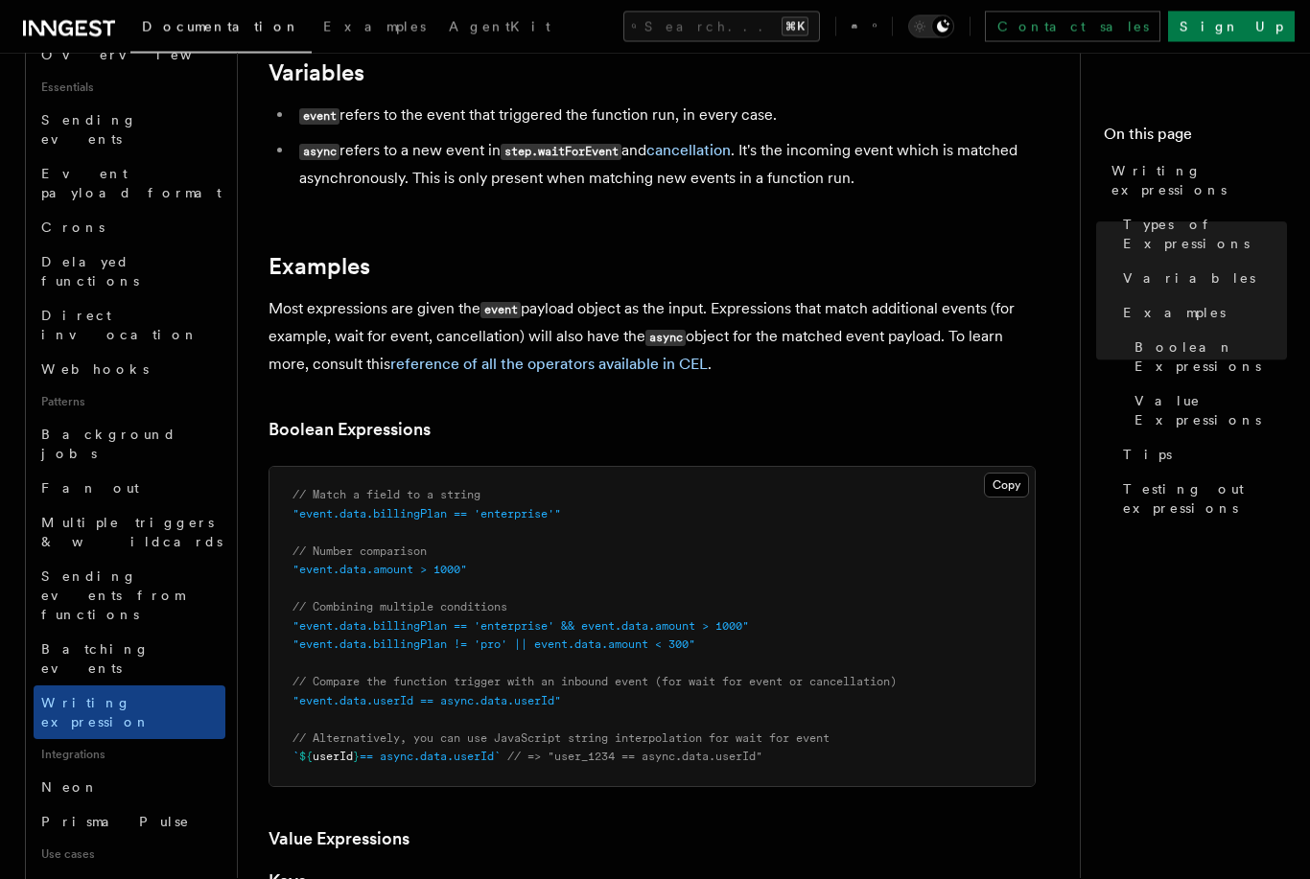
scroll to position [671, 0]
click at [91, 633] on link "Batching events" at bounding box center [130, 660] width 192 height 54
